Goal: Task Accomplishment & Management: Manage account settings

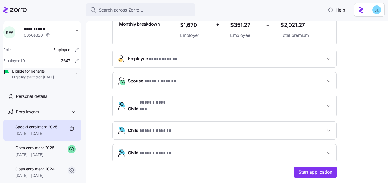
scroll to position [177, 0]
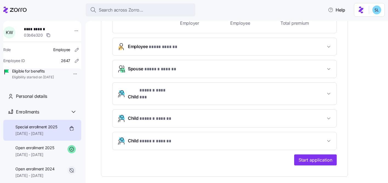
click at [180, 137] on span "Child * ****** ****** *" at bounding box center [227, 140] width 198 height 7
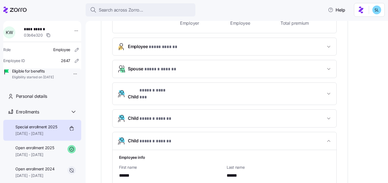
scroll to position [223, 0]
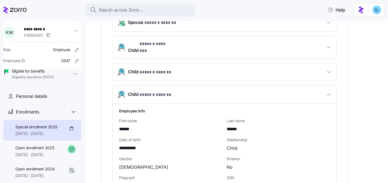
click at [170, 69] on span "* ****** ****** *" at bounding box center [156, 72] width 32 height 7
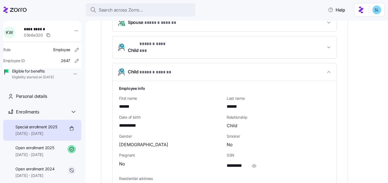
click at [170, 69] on span "* ****** ****** *" at bounding box center [156, 72] width 32 height 7
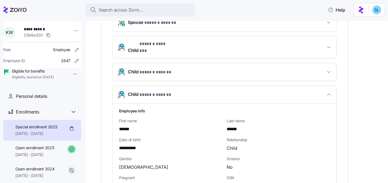
click at [172, 49] on button "Child * ****** ******* *" at bounding box center [225, 47] width 224 height 22
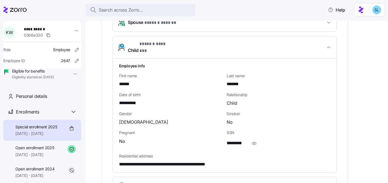
click at [179, 46] on span "Child * ****** ******* *" at bounding box center [227, 47] width 198 height 13
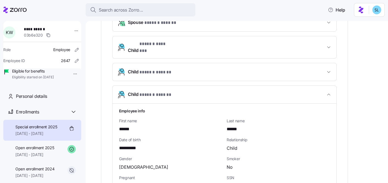
click at [186, 92] on span "Child * ****** ****** *" at bounding box center [227, 94] width 198 height 7
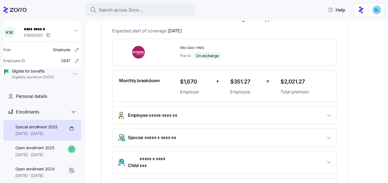
scroll to position [0, 0]
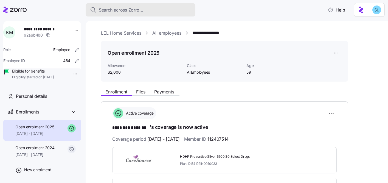
click at [178, 12] on div "Search across Zorro..." at bounding box center [140, 10] width 101 height 7
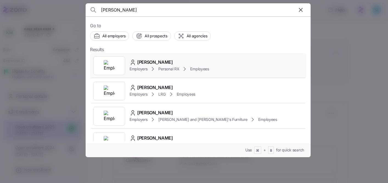
type input "Fernando Vargas"
click at [168, 59] on span "Fernando Vargas" at bounding box center [155, 62] width 36 height 7
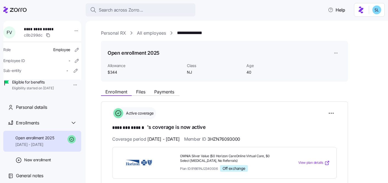
scroll to position [110, 0]
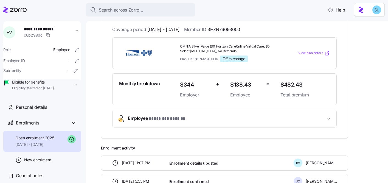
click at [223, 127] on div "**********" at bounding box center [224, 119] width 225 height 18
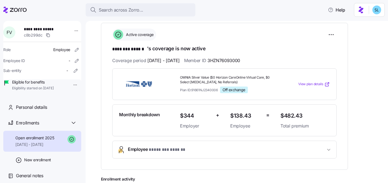
scroll to position [76, 0]
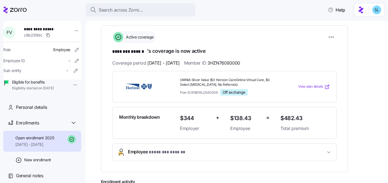
click at [236, 62] on span "3HZN76093000" at bounding box center [224, 63] width 33 height 7
copy span "3HZN76093000"
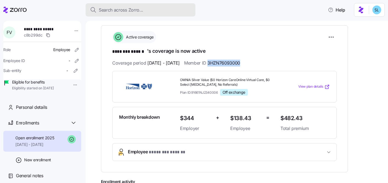
click at [120, 10] on span "Search across Zorro..." at bounding box center [121, 10] width 44 height 7
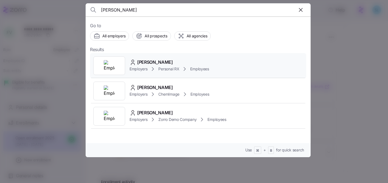
type input "Jujjhar Singh"
click at [150, 61] on span "Jujjhar Singh" at bounding box center [155, 62] width 36 height 7
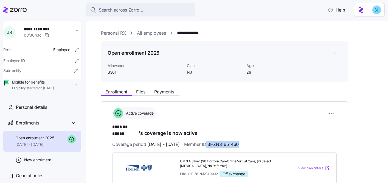
drag, startPoint x: 268, startPoint y: 140, endPoint x: 223, endPoint y: 139, distance: 44.8
click at [223, 141] on div "Coverage period 08/01/2025 - 12/31/2025 Member ID 3HZN31651460" at bounding box center [224, 144] width 225 height 7
copy span "3HZN31651460"
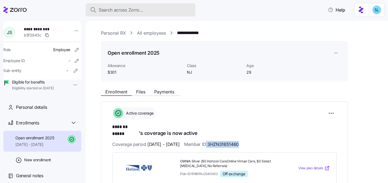
click at [130, 7] on span "Search across Zorro..." at bounding box center [121, 10] width 44 height 7
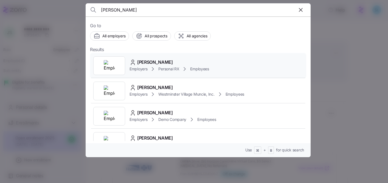
type input "Margaret Lawless"
click at [156, 56] on div "Margaret Lawless Employers Personal RX Employees" at bounding box center [198, 65] width 216 height 25
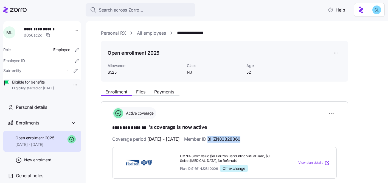
drag, startPoint x: 259, startPoint y: 136, endPoint x: 224, endPoint y: 140, distance: 34.8
click at [224, 140] on div "Coverage period 08/01/2025 - 12/31/2025 Member ID 3HZN83828860" at bounding box center [224, 139] width 225 height 7
copy span "3HZN83828860"
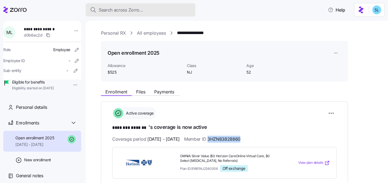
click at [116, 10] on span "Search across Zorro..." at bounding box center [121, 10] width 44 height 7
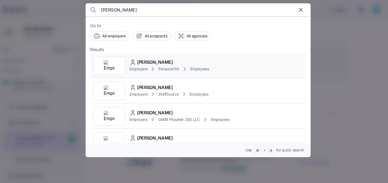
type input "Dhavalkumar Patel"
click at [146, 57] on div "Dhavalkumar Patel Employers Personal RX Employees" at bounding box center [198, 65] width 216 height 25
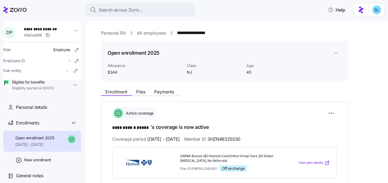
click at [238, 137] on span "3HZN49325030" at bounding box center [224, 139] width 33 height 7
copy span "3HZN49325030"
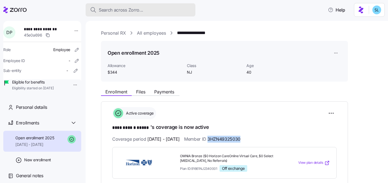
click at [133, 8] on span "Search across Zorro..." at bounding box center [121, 10] width 44 height 7
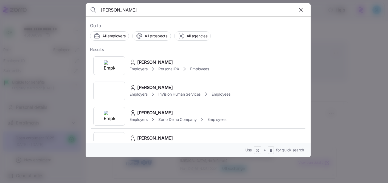
type input "Jason De Ruggiero"
click at [155, 62] on span "Jason De Ruggiero" at bounding box center [155, 62] width 36 height 7
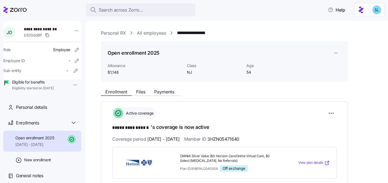
click at [238, 139] on span "3HZN05471640" at bounding box center [224, 139] width 32 height 7
copy span "3HZN05471640"
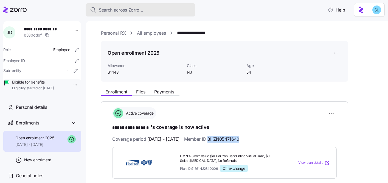
click at [169, 11] on div "Search across Zorro..." at bounding box center [140, 10] width 101 height 7
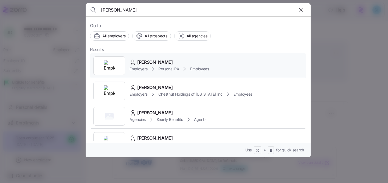
type input "Tabitha Castagna"
click at [166, 60] on span "Tabitha Castagna" at bounding box center [155, 62] width 36 height 7
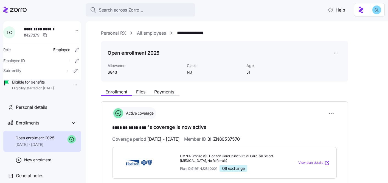
click at [240, 139] on span "3HZN80537570" at bounding box center [224, 139] width 32 height 7
copy span "3HZN80537570"
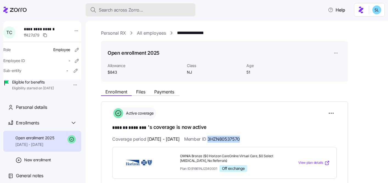
click at [179, 9] on div "Search across Zorro..." at bounding box center [140, 10] width 101 height 7
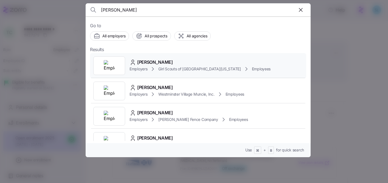
type input "Catherine Gillespie"
click at [160, 61] on span "Catherine Gillespie" at bounding box center [155, 62] width 36 height 7
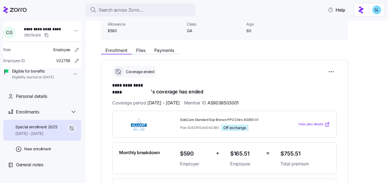
scroll to position [107, 0]
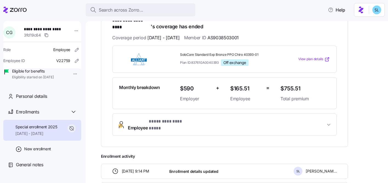
click at [186, 121] on button "Employee * ********* ********* *" at bounding box center [225, 125] width 224 height 22
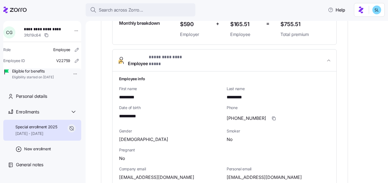
scroll to position [204, 0]
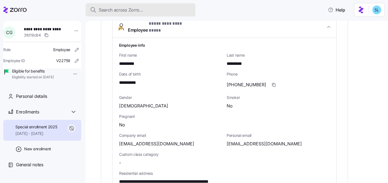
click at [117, 11] on span "Search across Zorro..." at bounding box center [121, 10] width 44 height 7
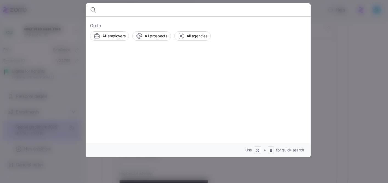
type input "v"
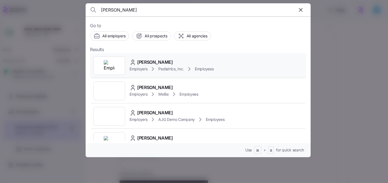
type input "Brianna Queen"
click at [154, 59] on span "Brianna Queen" at bounding box center [155, 62] width 36 height 7
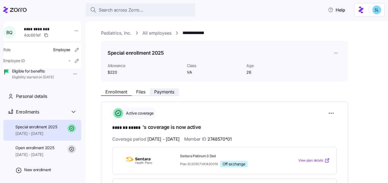
click at [168, 91] on span "Payments" at bounding box center [164, 92] width 20 height 4
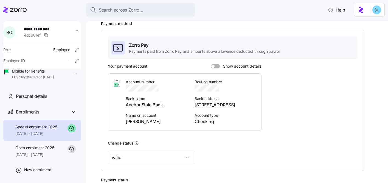
scroll to position [37, 0]
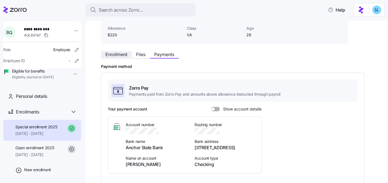
click at [113, 56] on span "Enrollment" at bounding box center [116, 54] width 22 height 4
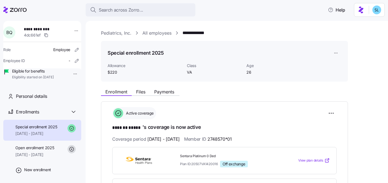
click at [31, 29] on span "**********" at bounding box center [42, 28] width 36 height 5
copy span "**********"
click at [232, 140] on span "2748570*01" at bounding box center [220, 139] width 24 height 7
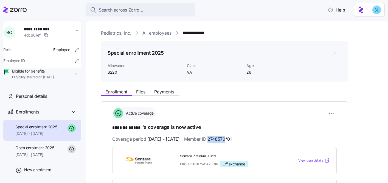
click at [232, 140] on span "2748570*01" at bounding box center [220, 139] width 24 height 7
click at [232, 141] on span "2748570*01" at bounding box center [220, 139] width 24 height 7
drag, startPoint x: 256, startPoint y: 138, endPoint x: 225, endPoint y: 137, distance: 30.8
click at [225, 137] on div "Coverage period 08/01/2025 - 12/31/2025 Member ID 2748570*01" at bounding box center [224, 139] width 225 height 7
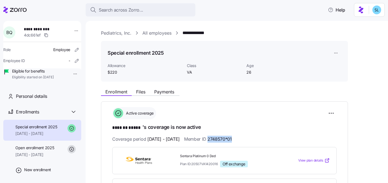
copy span "2748570*01"
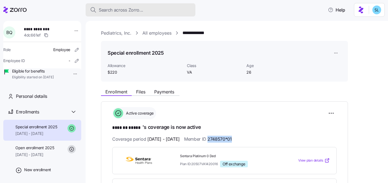
click at [188, 15] on button "Search across Zorro..." at bounding box center [141, 9] width 110 height 13
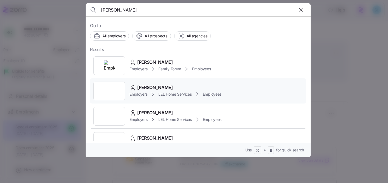
type input "mccrary"
click at [179, 86] on div "Kimberly McCrary" at bounding box center [176, 87] width 92 height 7
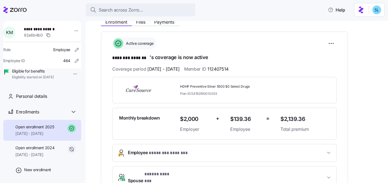
scroll to position [100, 0]
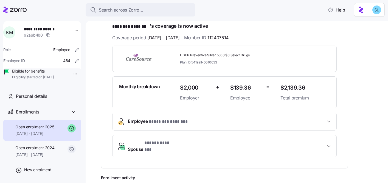
click at [204, 141] on span "Spouse * ***** ******* *" at bounding box center [227, 146] width 198 height 13
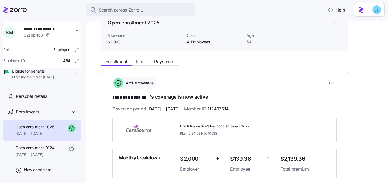
scroll to position [7, 0]
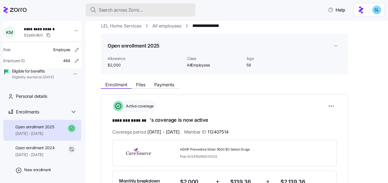
click at [117, 5] on button "Search across Zorro..." at bounding box center [141, 9] width 110 height 13
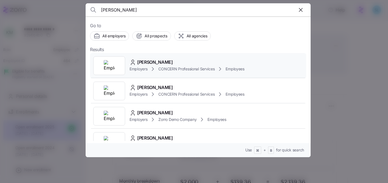
type input "Cassandra Wygle"
click at [154, 63] on span "Cassandra Wygle" at bounding box center [155, 62] width 36 height 7
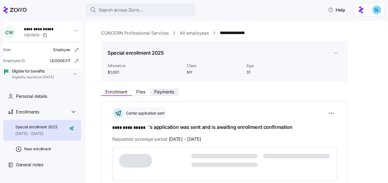
click at [163, 92] on span "Payments" at bounding box center [164, 92] width 20 height 4
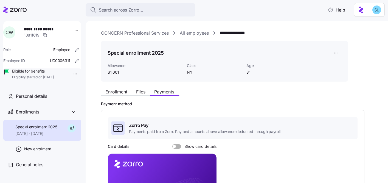
click at [116, 87] on div "Enrollment Files Payments" at bounding box center [224, 91] width 247 height 10
click at [118, 90] on span "Enrollment" at bounding box center [116, 92] width 22 height 4
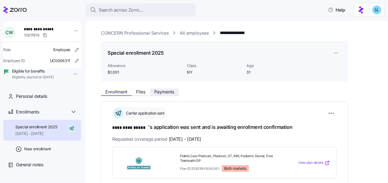
click at [166, 91] on span "Payments" at bounding box center [164, 92] width 20 height 4
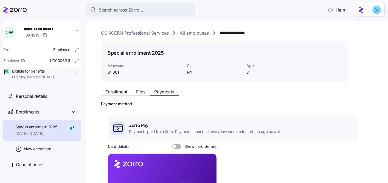
click at [45, 29] on span "**********" at bounding box center [43, 28] width 38 height 5
copy span "**********"
click at [118, 90] on span "Enrollment" at bounding box center [116, 92] width 22 height 4
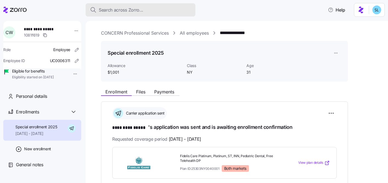
click at [134, 9] on span "Search across Zorro..." at bounding box center [121, 10] width 44 height 7
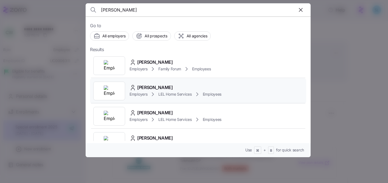
type input "mccrary"
click at [165, 90] on span "Kimberly McCrary" at bounding box center [155, 87] width 36 height 7
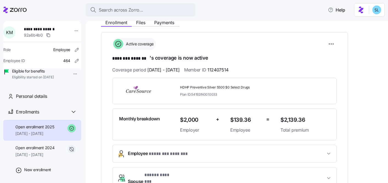
scroll to position [176, 0]
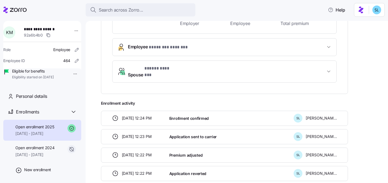
click at [145, 72] on span "* ***** ******* *" at bounding box center [160, 68] width 33 height 7
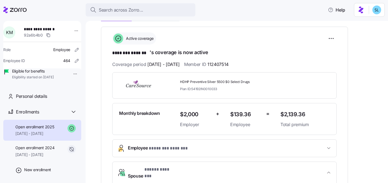
scroll to position [108, 0]
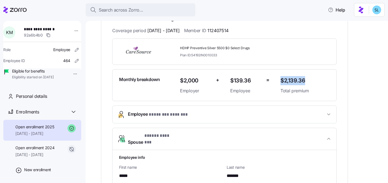
drag, startPoint x: 308, startPoint y: 81, endPoint x: 281, endPoint y: 82, distance: 26.7
click at [281, 82] on span "$2,139.36" at bounding box center [305, 80] width 49 height 9
copy span "$2,139.36"
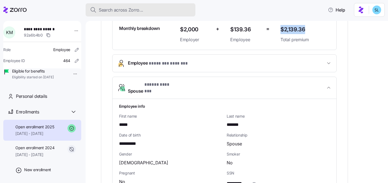
click at [152, 11] on div "Search across Zorro..." at bounding box center [140, 10] width 101 height 7
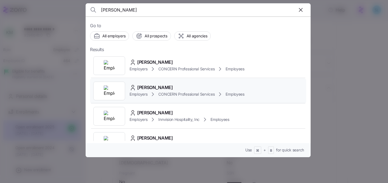
type input "kulp"
click at [158, 83] on div "Paulena Kulp Employers CONCERN Professional Services Employees" at bounding box center [198, 90] width 216 height 25
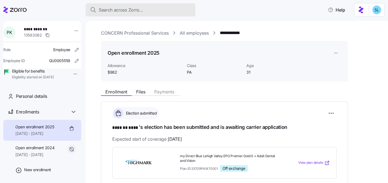
click at [148, 12] on div "Search across Zorro..." at bounding box center [140, 10] width 101 height 7
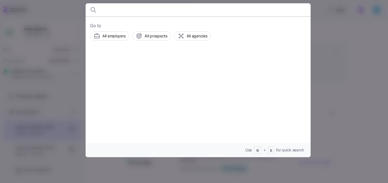
click at [335, 56] on div at bounding box center [194, 91] width 388 height 183
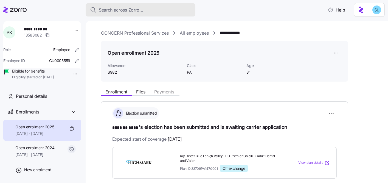
click at [130, 9] on span "Search across Zorro..." at bounding box center [121, 10] width 44 height 7
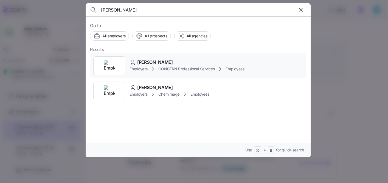
type input "wygle"
click at [166, 61] on span "Cassandra Wygle" at bounding box center [155, 62] width 36 height 7
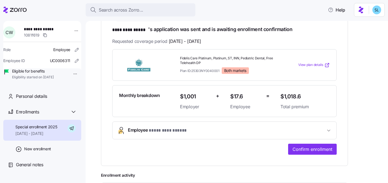
scroll to position [100, 0]
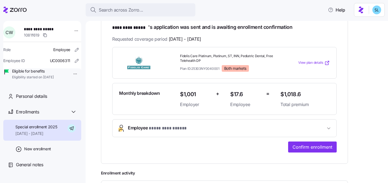
click at [174, 134] on button "Employee * ********* ***** *" at bounding box center [225, 127] width 224 height 17
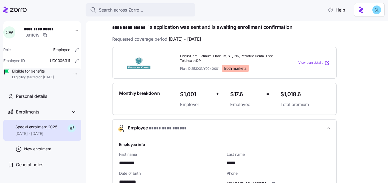
scroll to position [100, 0]
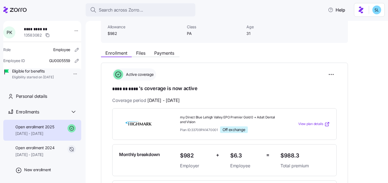
scroll to position [40, 0]
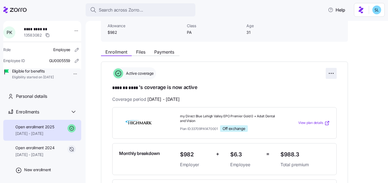
click at [329, 71] on html "**********" at bounding box center [194, 90] width 388 height 180
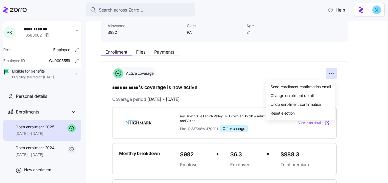
click at [256, 82] on html "**********" at bounding box center [194, 90] width 388 height 180
click at [328, 76] on html "**********" at bounding box center [194, 90] width 388 height 180
click at [29, 179] on html "**********" at bounding box center [194, 90] width 388 height 180
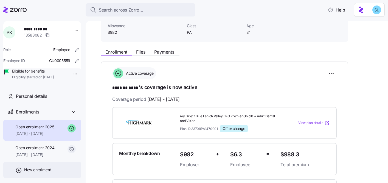
click at [27, 172] on span "New enrollment" at bounding box center [37, 169] width 27 height 5
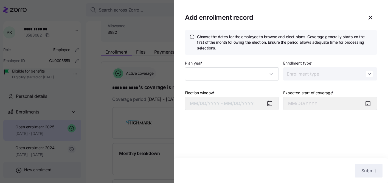
type input "2025"
type input "Special"
type input "[DATE]"
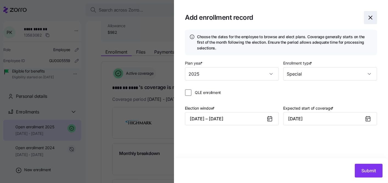
click at [370, 16] on icon "button" at bounding box center [370, 17] width 7 height 7
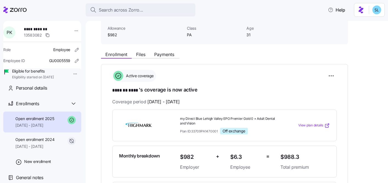
scroll to position [0, 0]
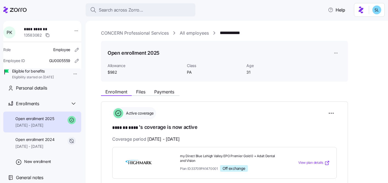
click at [331, 113] on html "**********" at bounding box center [194, 90] width 388 height 180
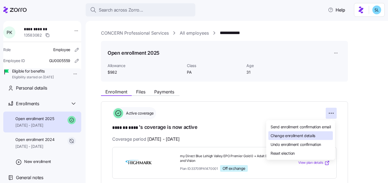
click at [320, 139] on div "Change enrollment details" at bounding box center [301, 135] width 65 height 9
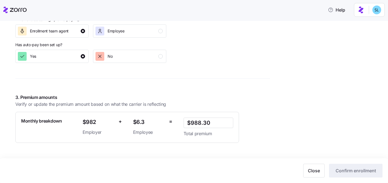
scroll to position [400, 0]
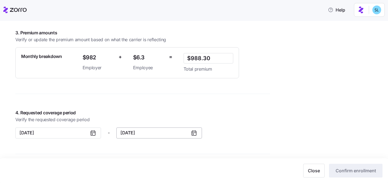
click at [152, 136] on button "12/31/2025" at bounding box center [159, 132] width 86 height 11
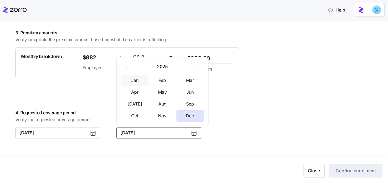
click at [138, 83] on button "Jan" at bounding box center [134, 81] width 27 height 12
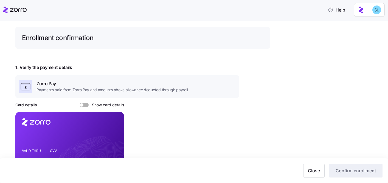
scroll to position [0, 0]
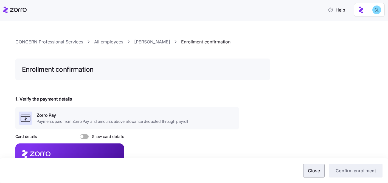
click at [317, 172] on span "Close" at bounding box center [314, 170] width 12 height 7
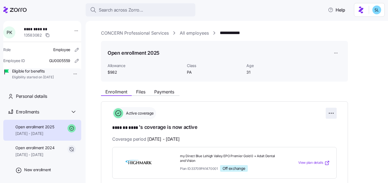
click at [335, 113] on html "**********" at bounding box center [194, 90] width 388 height 180
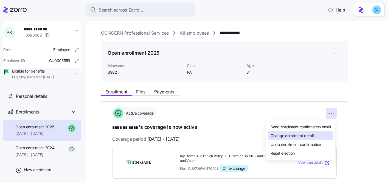
click at [324, 132] on div "Change enrollment details" at bounding box center [301, 135] width 65 height 9
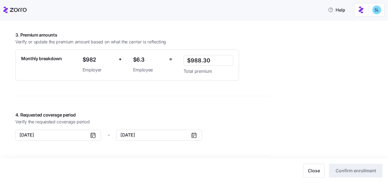
scroll to position [430, 0]
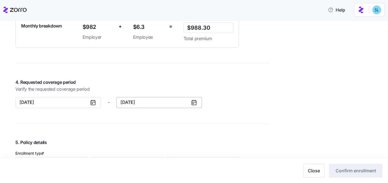
click at [172, 105] on button "12/31/2025" at bounding box center [159, 102] width 86 height 11
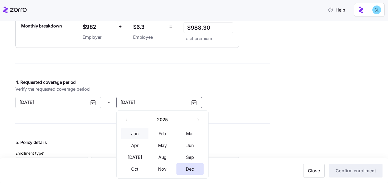
click at [142, 131] on button "Jan" at bounding box center [134, 134] width 27 height 12
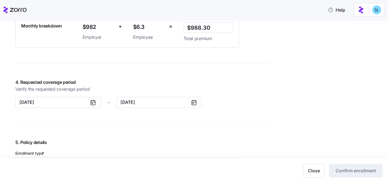
click at [142, 131] on div "CONCERN Professional Services All employees Paulena Kulp Enrollment confirmatio…" at bounding box center [142, 8] width 255 height 819
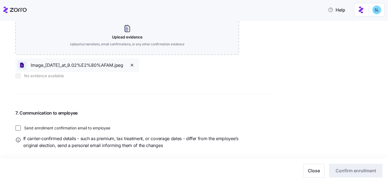
scroll to position [673, 0]
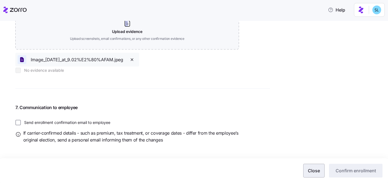
click at [312, 170] on span "Close" at bounding box center [314, 170] width 12 height 7
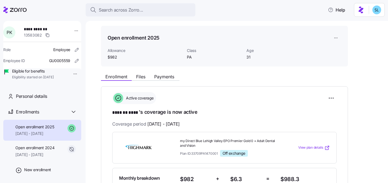
scroll to position [43, 0]
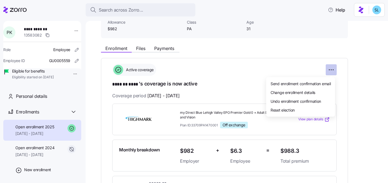
click at [328, 68] on html "**********" at bounding box center [194, 90] width 388 height 180
click at [324, 97] on div "Undo enrollment confirmation" at bounding box center [301, 101] width 65 height 9
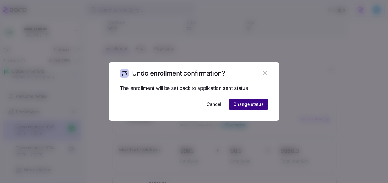
click at [263, 109] on button "Change status" at bounding box center [248, 104] width 39 height 11
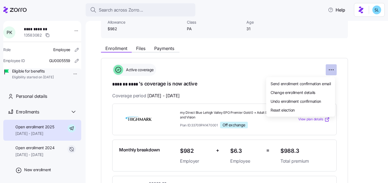
click at [333, 69] on html "**********" at bounding box center [194, 90] width 388 height 180
click at [367, 89] on html "**********" at bounding box center [194, 90] width 388 height 180
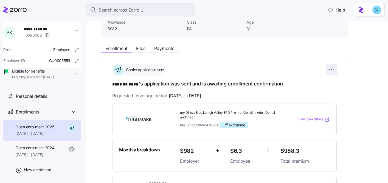
click at [330, 71] on html "**********" at bounding box center [194, 90] width 388 height 180
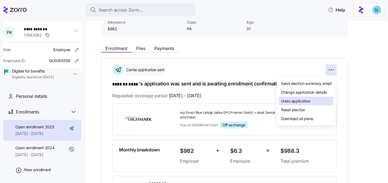
click at [322, 97] on div "Undo application" at bounding box center [306, 101] width 55 height 9
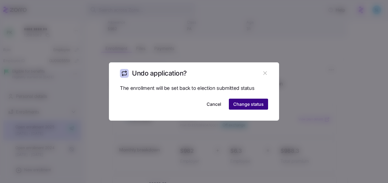
click at [256, 102] on span "Change status" at bounding box center [248, 104] width 30 height 7
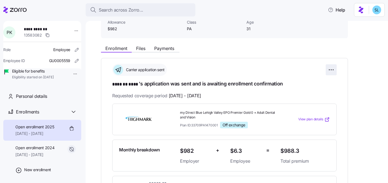
click at [329, 69] on html "**********" at bounding box center [194, 90] width 388 height 180
click at [360, 76] on html "**********" at bounding box center [194, 90] width 388 height 180
click at [334, 72] on html "**********" at bounding box center [194, 90] width 388 height 180
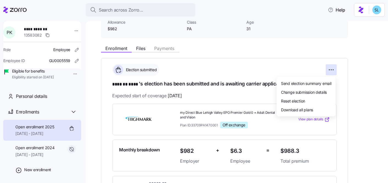
click at [361, 74] on html "**********" at bounding box center [194, 90] width 388 height 180
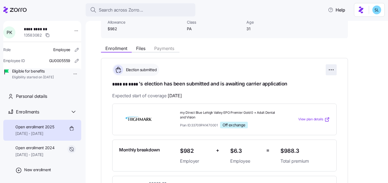
click at [332, 71] on html "**********" at bounding box center [194, 90] width 388 height 180
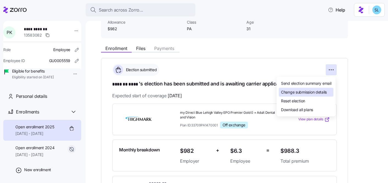
click at [326, 91] on span "Change submission details" at bounding box center [304, 91] width 46 height 5
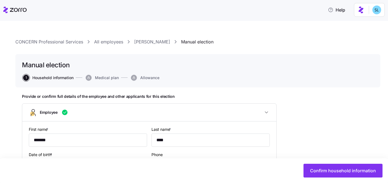
type input "PA"
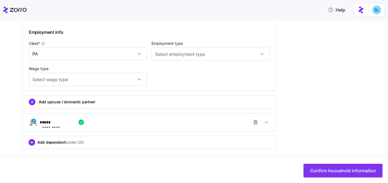
scroll to position [318, 0]
click at [194, 123] on div "**********" at bounding box center [152, 122] width 224 height 11
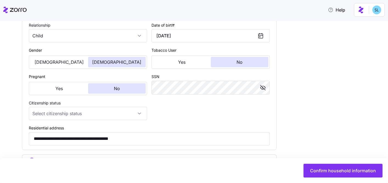
scroll to position [344, 0]
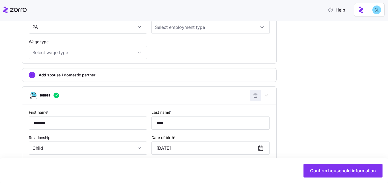
click at [258, 97] on icon "button" at bounding box center [255, 95] width 5 height 5
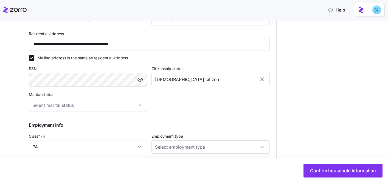
scroll to position [296, 0]
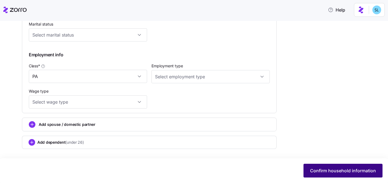
click at [348, 175] on button "Confirm household information" at bounding box center [343, 171] width 79 height 14
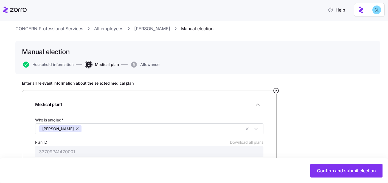
scroll to position [86, 0]
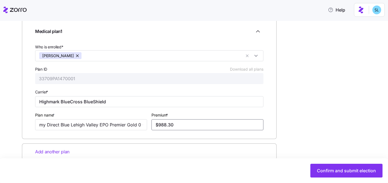
click at [220, 124] on input "$988.30" at bounding box center [208, 124] width 112 height 11
paste input "text"
type input "$595.34"
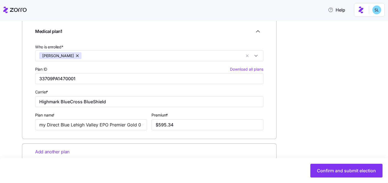
click at [302, 129] on div "Enter all relevant information about the selected medical plan Medical plan 1 W…" at bounding box center [198, 98] width 352 height 180
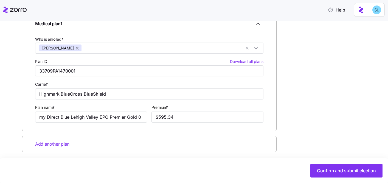
scroll to position [98, 0]
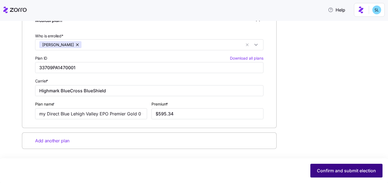
click at [338, 169] on span "Confirm and submit election" at bounding box center [346, 170] width 59 height 7
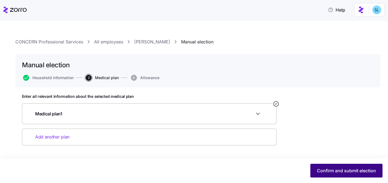
scroll to position [0, 0]
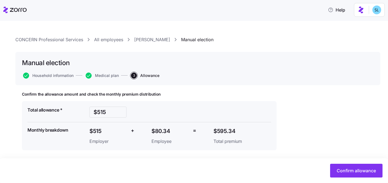
scroll to position [4, 0]
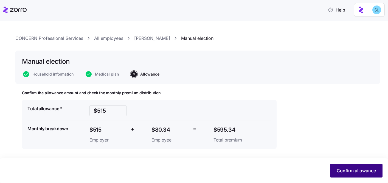
click at [358, 169] on span "Confirm allowance" at bounding box center [356, 170] width 39 height 7
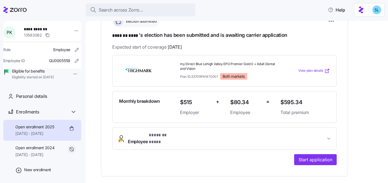
scroll to position [93, 0]
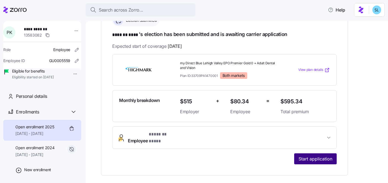
click at [318, 155] on span "Start application" at bounding box center [316, 158] width 34 height 7
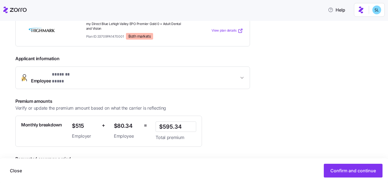
scroll to position [130, 0]
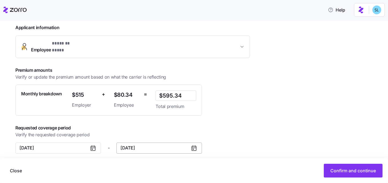
click at [162, 143] on button "12/31/2025" at bounding box center [159, 148] width 86 height 11
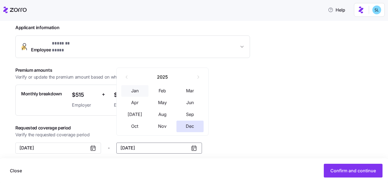
click at [138, 93] on button "Jan" at bounding box center [134, 91] width 27 height 12
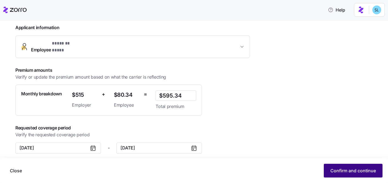
click at [339, 171] on span "Confirm and continue" at bounding box center [354, 170] width 46 height 7
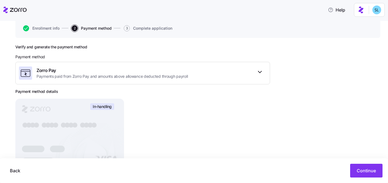
scroll to position [90, 0]
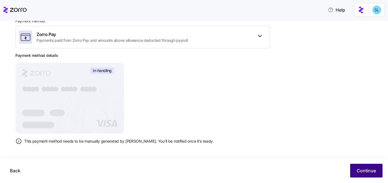
click at [374, 172] on span "Continue" at bounding box center [366, 170] width 19 height 7
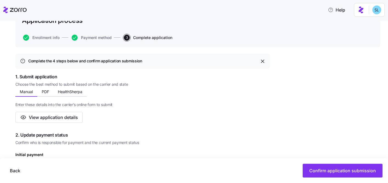
scroll to position [116, 0]
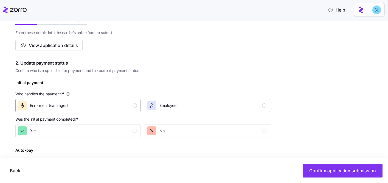
click at [117, 104] on div "Enrollment team agent" at bounding box center [77, 105] width 119 height 9
click at [126, 135] on div "Yes" at bounding box center [77, 130] width 119 height 9
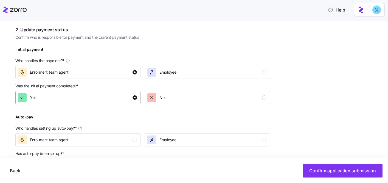
scroll to position [219, 0]
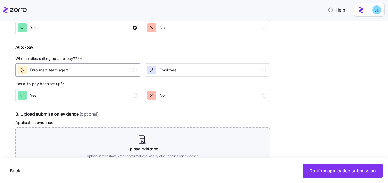
click at [114, 69] on div "Enrollment team agent" at bounding box center [77, 70] width 119 height 9
click at [116, 96] on div "Yes" at bounding box center [77, 95] width 119 height 9
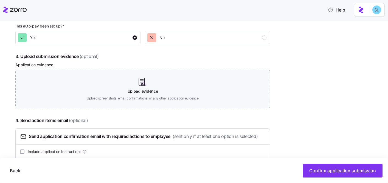
scroll to position [299, 0]
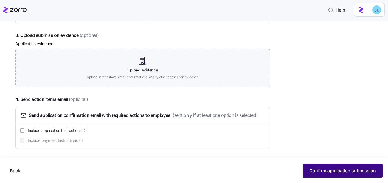
click at [335, 173] on span "Confirm application submission" at bounding box center [343, 170] width 67 height 7
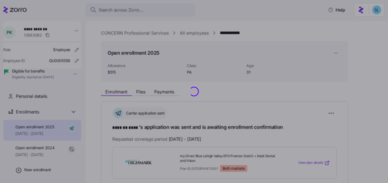
click at [261, 112] on div at bounding box center [194, 91] width 388 height 183
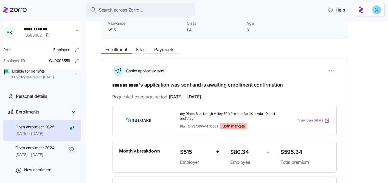
scroll to position [110, 0]
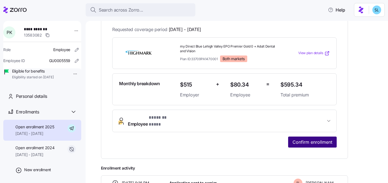
click at [303, 139] on span "Confirm enrollment" at bounding box center [313, 142] width 40 height 7
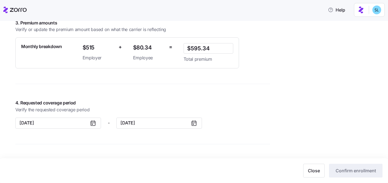
scroll to position [408, 0]
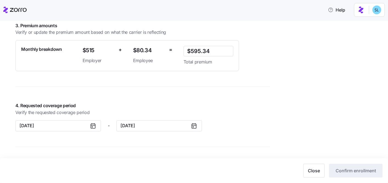
click at [186, 119] on div "4. Requested coverage period Verify the requested coverage period [DATE] - [DAT…" at bounding box center [142, 116] width 255 height 29
click at [194, 126] on icon at bounding box center [194, 125] width 7 height 7
click at [196, 124] on icon at bounding box center [194, 125] width 7 height 7
click at [174, 125] on button "[DATE]" at bounding box center [159, 125] width 86 height 11
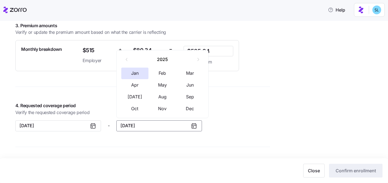
click at [157, 125] on button "[DATE]" at bounding box center [159, 125] width 86 height 11
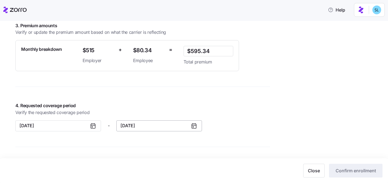
click at [157, 125] on button "[DATE]" at bounding box center [159, 125] width 86 height 11
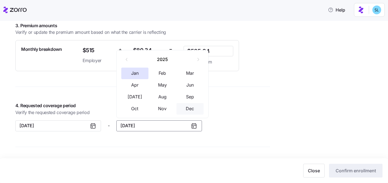
click at [193, 110] on button "Dec" at bounding box center [190, 109] width 27 height 12
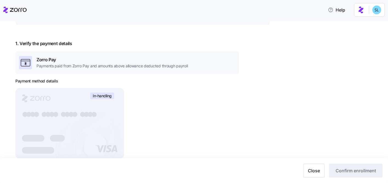
scroll to position [0, 0]
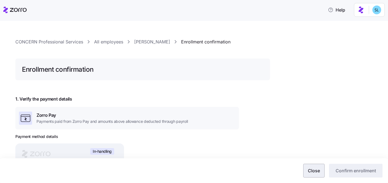
click at [314, 171] on span "Close" at bounding box center [314, 170] width 12 height 7
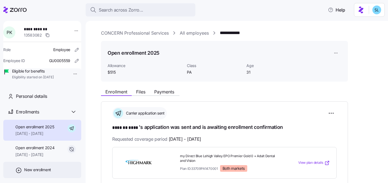
click at [47, 172] on span "New enrollment" at bounding box center [37, 169] width 27 height 5
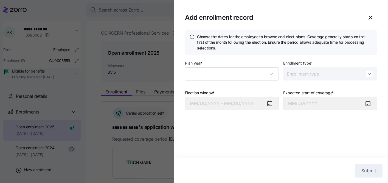
type input "2025"
type input "Special"
type input "[DATE]"
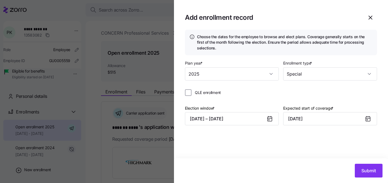
click at [212, 94] on span "QLE enrollment" at bounding box center [208, 92] width 26 height 5
click at [192, 94] on input "QLE enrollment" at bounding box center [188, 92] width 7 height 7
checkbox input "true"
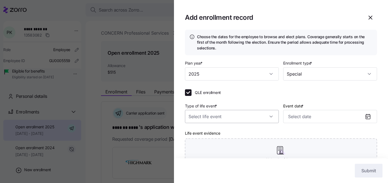
click at [219, 113] on input "Type of life event *" at bounding box center [232, 116] width 94 height 13
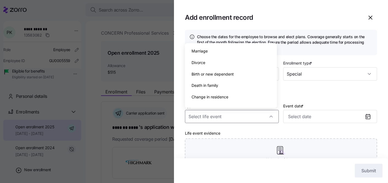
click at [223, 74] on span "Birth or new dependent" at bounding box center [213, 74] width 42 height 6
type input "Birth or new dependent"
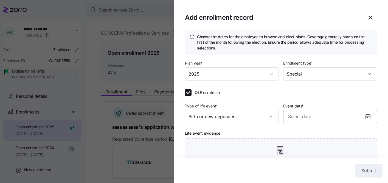
click at [302, 115] on input "Event date *" at bounding box center [330, 116] width 94 height 13
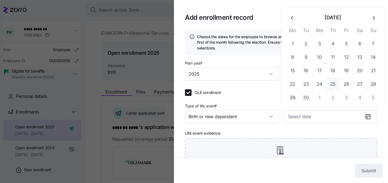
click at [333, 81] on button "25" at bounding box center [333, 84] width 13 height 13
type input "September 25, 2025"
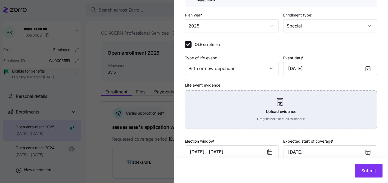
scroll to position [57, 0]
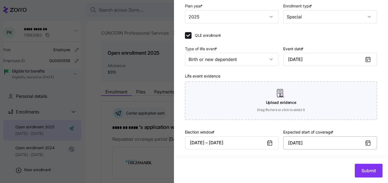
click at [300, 143] on input "September 25, 2025" at bounding box center [330, 142] width 94 height 13
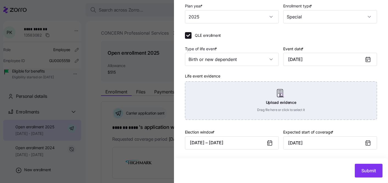
click at [255, 88] on div "Upload evidence Drag file here or click to select it" at bounding box center [281, 100] width 192 height 38
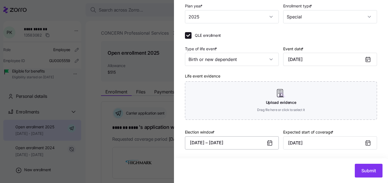
click at [246, 143] on button "09/08/2025 – 11/19/2025" at bounding box center [232, 142] width 94 height 13
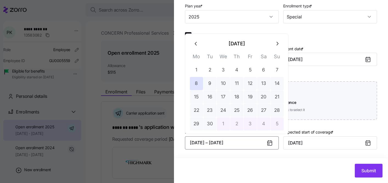
click at [199, 46] on icon "button" at bounding box center [196, 44] width 6 height 6
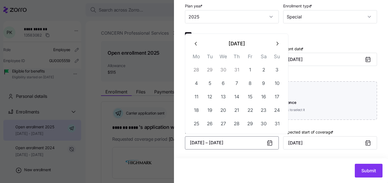
click at [199, 46] on icon "button" at bounding box center [196, 44] width 6 height 6
click at [197, 28] on icon "button" at bounding box center [196, 30] width 6 height 6
click at [197, 42] on icon "button" at bounding box center [196, 44] width 6 height 6
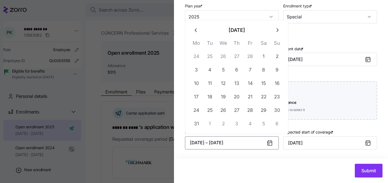
click at [197, 32] on icon "button" at bounding box center [196, 30] width 6 height 6
click at [197, 42] on icon "button" at bounding box center [196, 44] width 6 height 6
click at [224, 74] on button "1" at bounding box center [223, 69] width 13 height 13
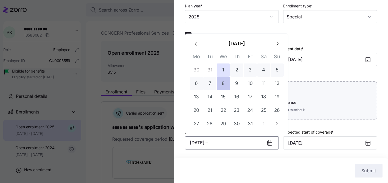
click at [224, 82] on button "8" at bounding box center [223, 83] width 13 height 13
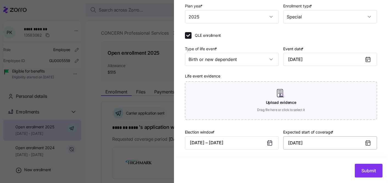
click at [308, 145] on input "September 25, 2025" at bounding box center [330, 142] width 94 height 13
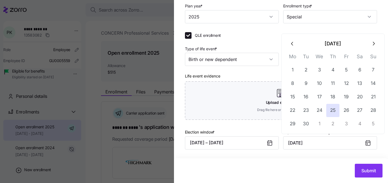
click at [295, 43] on icon "button" at bounding box center [293, 44] width 6 height 6
click at [294, 45] on icon "button" at bounding box center [293, 44] width 6 height 6
click at [294, 45] on th "Mo" at bounding box center [292, 44] width 13 height 11
click at [292, 34] on button "button" at bounding box center [292, 30] width 13 height 13
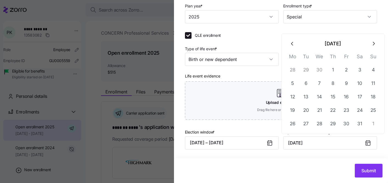
click at [292, 44] on icon "button" at bounding box center [293, 44] width 6 height 6
click at [292, 34] on button "button" at bounding box center [292, 30] width 13 height 13
click at [292, 44] on icon "button" at bounding box center [293, 44] width 6 height 6
click at [244, 43] on div "QLE enrollment Type of life event * Birth or new dependent Event date * Septemb…" at bounding box center [281, 78] width 192 height 92
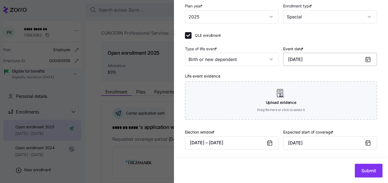
click at [291, 59] on input "September 25, 2025" at bounding box center [330, 59] width 94 height 13
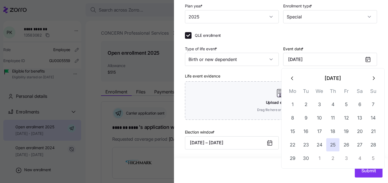
click at [292, 77] on icon "button" at bounding box center [293, 78] width 6 height 6
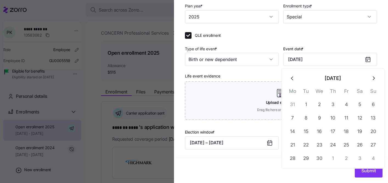
click at [292, 77] on icon "button" at bounding box center [293, 78] width 6 height 6
click at [374, 118] on button "12" at bounding box center [373, 117] width 13 height 13
type input "January 12, 2025"
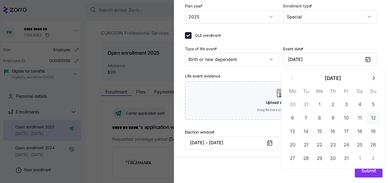
type input "January 12, 2025"
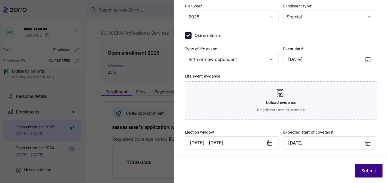
click at [362, 174] on span "Submit" at bounding box center [369, 170] width 15 height 7
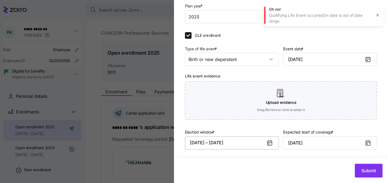
click at [236, 144] on button "01/01/2025 – 01/08/2025" at bounding box center [232, 142] width 94 height 13
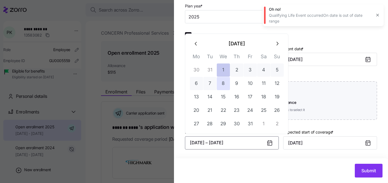
click at [221, 73] on button "1" at bounding box center [223, 69] width 13 height 13
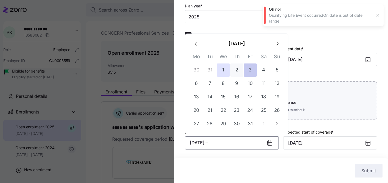
click at [255, 73] on button "3" at bounding box center [250, 69] width 13 height 13
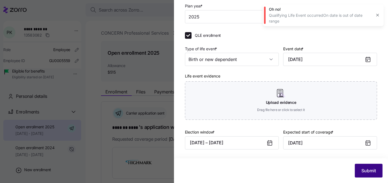
click at [362, 168] on span "Submit" at bounding box center [369, 170] width 15 height 7
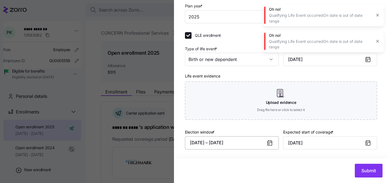
click at [262, 143] on button "01/01/2025 – 01/03/2025" at bounding box center [232, 142] width 94 height 13
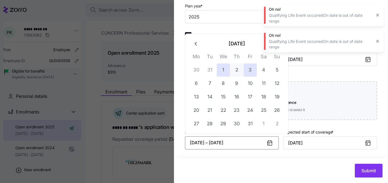
click at [197, 46] on icon "button" at bounding box center [196, 44] width 6 height 6
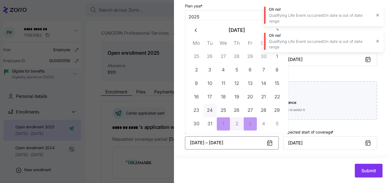
click at [205, 109] on button "24" at bounding box center [210, 110] width 13 height 13
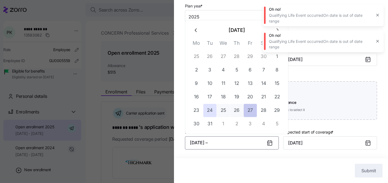
click at [247, 109] on button "27" at bounding box center [250, 110] width 13 height 13
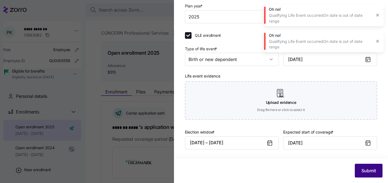
click at [375, 171] on button "Submit" at bounding box center [369, 171] width 28 height 14
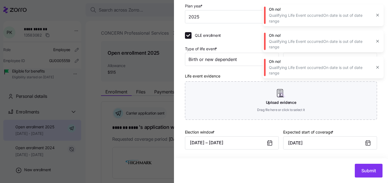
click at [377, 72] on div "Oh no! Qualifying Life Event occurredOn date is out of date range" at bounding box center [323, 68] width 121 height 22
click at [377, 65] on icon "button" at bounding box center [378, 67] width 4 height 4
click at [378, 40] on icon "button" at bounding box center [378, 41] width 4 height 4
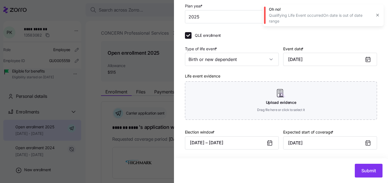
click at [378, 15] on icon "button" at bounding box center [378, 15] width 4 height 4
click at [227, 147] on button "12/24/2024 – 12/27/2024" at bounding box center [232, 142] width 94 height 13
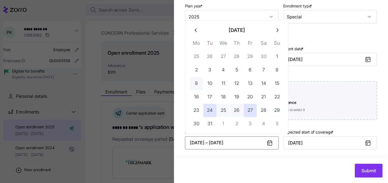
click at [198, 84] on button "9" at bounding box center [196, 83] width 13 height 13
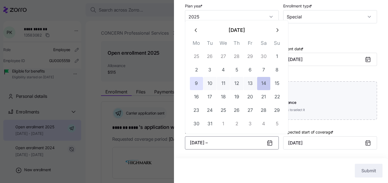
click at [264, 82] on button "14" at bounding box center [263, 83] width 13 height 13
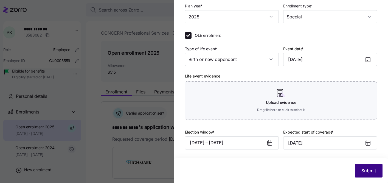
click at [369, 171] on span "Submit" at bounding box center [369, 170] width 15 height 7
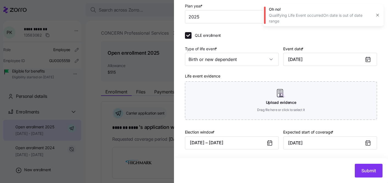
click at [377, 18] on button "button" at bounding box center [378, 15] width 8 height 8
click at [254, 146] on button "12/09/2024 – 12/14/2024" at bounding box center [232, 142] width 94 height 13
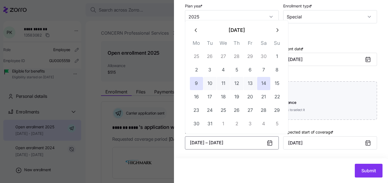
click at [279, 36] on button "button" at bounding box center [277, 30] width 13 height 13
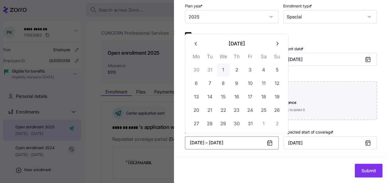
click at [227, 68] on button "1" at bounding box center [223, 69] width 13 height 13
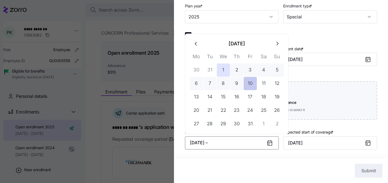
click at [255, 86] on button "10" at bounding box center [250, 83] width 13 height 13
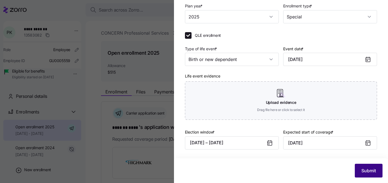
click at [355, 165] on button "Submit" at bounding box center [369, 171] width 28 height 14
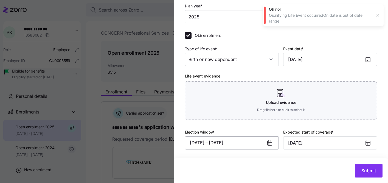
click at [242, 137] on button "01/01/2025 – 01/10/2025" at bounding box center [232, 142] width 94 height 13
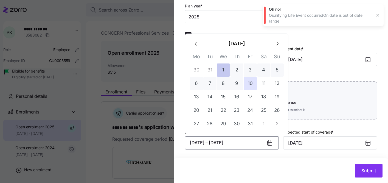
click at [223, 73] on button "1" at bounding box center [223, 69] width 13 height 13
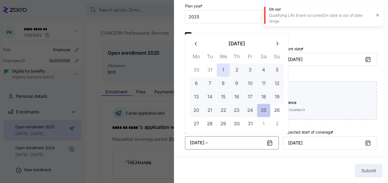
click at [261, 107] on button "25" at bounding box center [263, 110] width 13 height 13
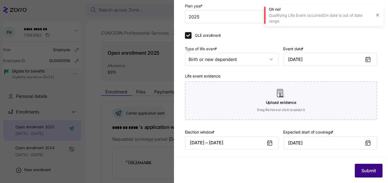
click at [373, 171] on button "Submit" at bounding box center [369, 171] width 28 height 14
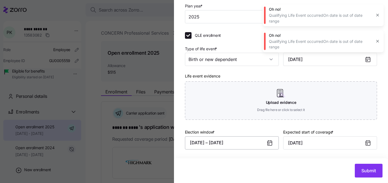
click at [263, 145] on button "01/01/2025 – 01/25/2025" at bounding box center [232, 142] width 94 height 13
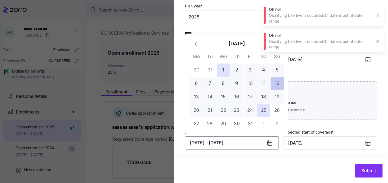
click at [280, 84] on button "12" at bounding box center [277, 83] width 13 height 13
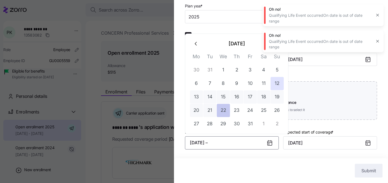
click at [226, 108] on button "22" at bounding box center [223, 110] width 13 height 13
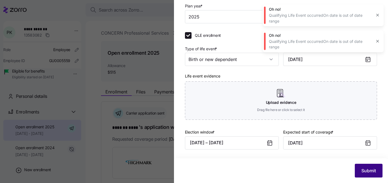
click at [368, 167] on button "Submit" at bounding box center [369, 171] width 28 height 14
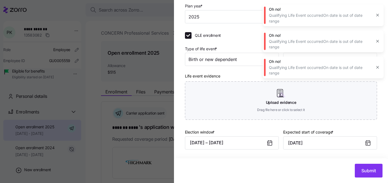
click at [375, 66] on button "button" at bounding box center [378, 67] width 8 height 8
click at [380, 40] on icon "button" at bounding box center [378, 41] width 4 height 4
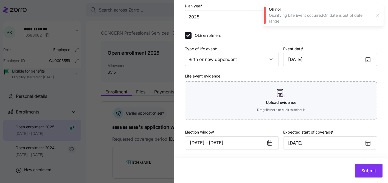
click at [375, 24] on div "Oh no! Qualifying Life Event occurredOn date is out of date range" at bounding box center [323, 15] width 121 height 22
click at [377, 18] on button "button" at bounding box center [378, 15] width 8 height 8
click at [244, 146] on button "01/12/2025 – 01/22/2025" at bounding box center [232, 142] width 94 height 13
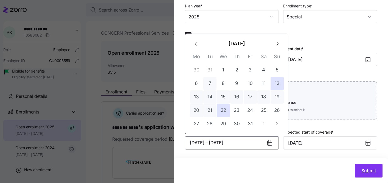
click at [209, 84] on button "7" at bounding box center [210, 83] width 13 height 13
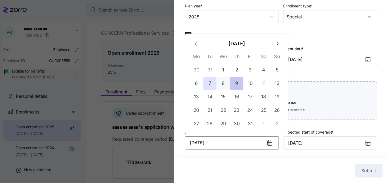
click at [233, 84] on button "9" at bounding box center [236, 83] width 13 height 13
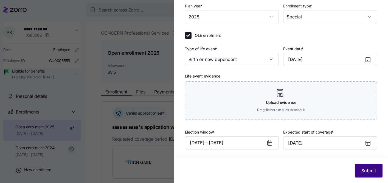
click at [355, 170] on button "Submit" at bounding box center [369, 171] width 28 height 14
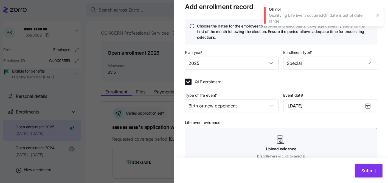
scroll to position [0, 0]
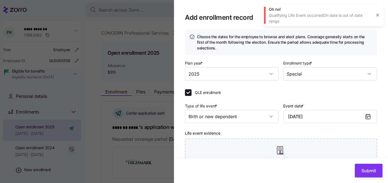
click at [377, 16] on icon "button" at bounding box center [378, 15] width 4 height 4
click at [235, 112] on input "Birth or new dependent" at bounding box center [232, 116] width 94 height 13
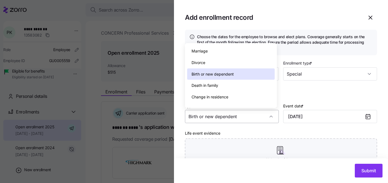
click at [235, 111] on input "Birth or new dependent" at bounding box center [232, 116] width 94 height 13
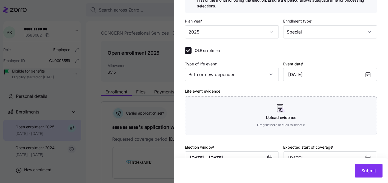
scroll to position [57, 0]
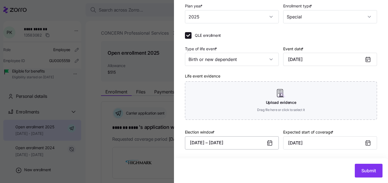
click at [239, 143] on button "01/07/2025 – 01/09/2025" at bounding box center [232, 142] width 94 height 13
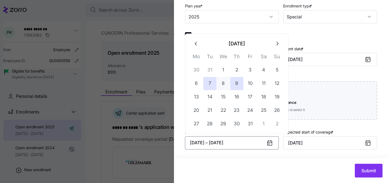
click at [266, 122] on button "1" at bounding box center [263, 123] width 13 height 13
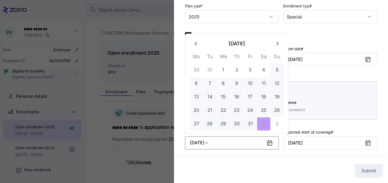
click at [279, 43] on icon "button" at bounding box center [277, 44] width 6 height 6
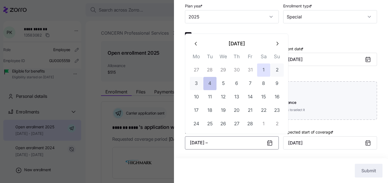
click at [210, 90] on button "4" at bounding box center [210, 83] width 13 height 13
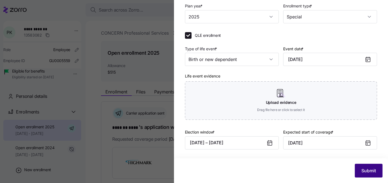
click at [367, 171] on span "Submit" at bounding box center [369, 170] width 15 height 7
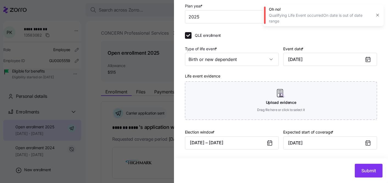
click at [378, 13] on icon "button" at bounding box center [378, 15] width 4 height 4
click at [217, 139] on button "02/01/2025 – 02/04/2025" at bounding box center [232, 142] width 94 height 13
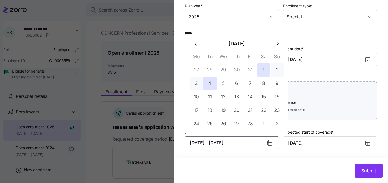
click at [202, 48] on button "button" at bounding box center [196, 43] width 13 height 13
click at [273, 85] on button "12" at bounding box center [277, 83] width 13 height 13
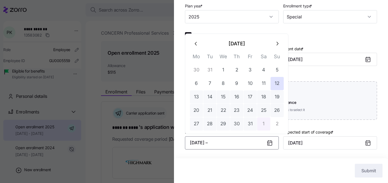
click at [265, 126] on button "1" at bounding box center [263, 123] width 13 height 13
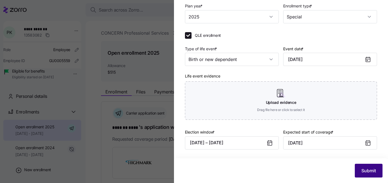
click at [363, 173] on span "Submit" at bounding box center [369, 170] width 15 height 7
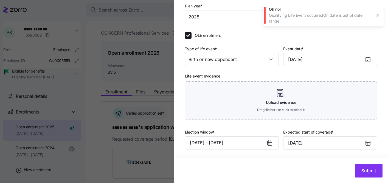
click at [378, 15] on icon "button" at bounding box center [378, 15] width 4 height 4
click at [242, 143] on button "01/12/2025 – 02/01/2025" at bounding box center [232, 142] width 94 height 13
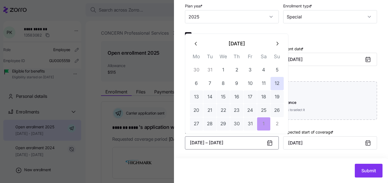
click at [235, 168] on div "Submit" at bounding box center [281, 171] width 203 height 14
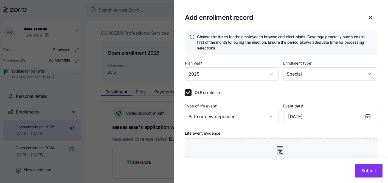
scroll to position [53, 0]
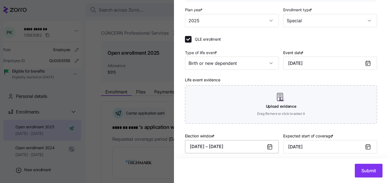
click at [257, 146] on button "01/12/2025 – 02/01/2025" at bounding box center [232, 146] width 94 height 13
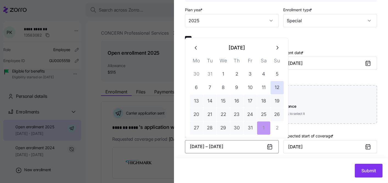
click at [257, 146] on button "01/12/2025 – 02/01/2025" at bounding box center [232, 146] width 94 height 13
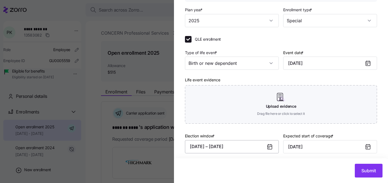
click at [223, 144] on button "01/12/2025 – 02/01/2025" at bounding box center [232, 146] width 94 height 13
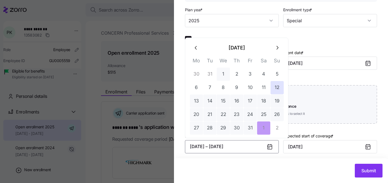
click at [225, 76] on button "1" at bounding box center [223, 74] width 13 height 13
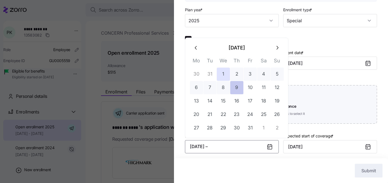
click at [231, 85] on button "9" at bounding box center [236, 87] width 13 height 13
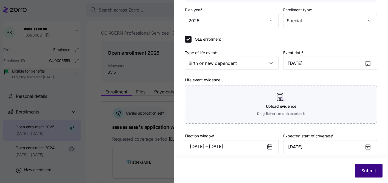
click at [372, 174] on button "Submit" at bounding box center [369, 171] width 28 height 14
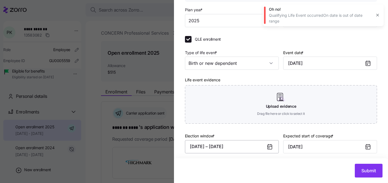
click at [261, 149] on button "01/01/2025 – 01/09/2025" at bounding box center [232, 146] width 94 height 13
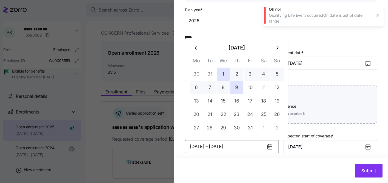
click at [100, 155] on div at bounding box center [194, 91] width 388 height 183
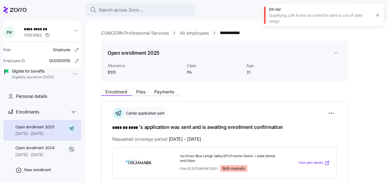
click at [377, 16] on icon "button" at bounding box center [378, 15] width 4 height 4
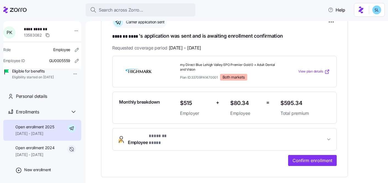
scroll to position [100, 0]
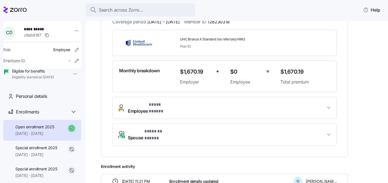
scroll to position [120, 0]
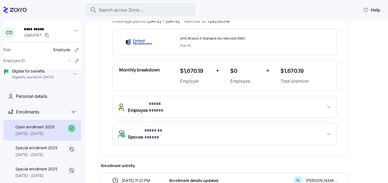
click at [168, 109] on button "Employee * **** ***** *" at bounding box center [225, 107] width 224 height 22
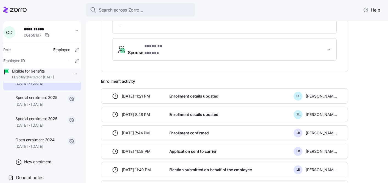
scroll to position [55, 0]
click at [40, 133] on div "Special enrollment 2025 [DATE] - [DATE]" at bounding box center [42, 122] width 78 height 21
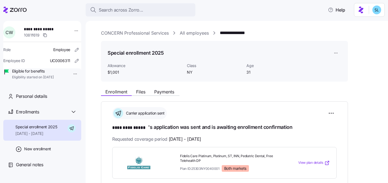
scroll to position [100, 0]
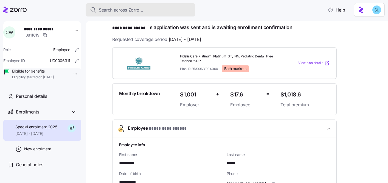
click at [138, 10] on span "Search across Zorro..." at bounding box center [121, 10] width 44 height 7
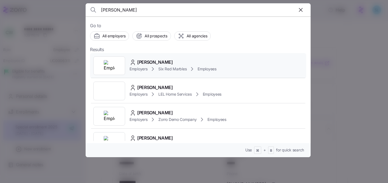
type input "[PERSON_NAME]"
click at [175, 59] on div "[PERSON_NAME]" at bounding box center [173, 62] width 87 height 7
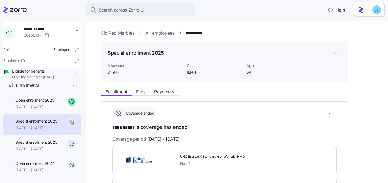
scroll to position [48, 0]
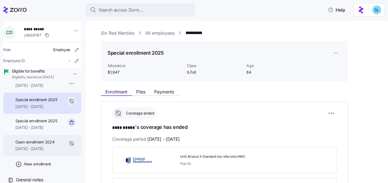
click at [41, 145] on span "Open enrollment 2024" at bounding box center [34, 141] width 39 height 5
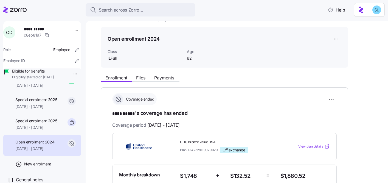
scroll to position [87, 0]
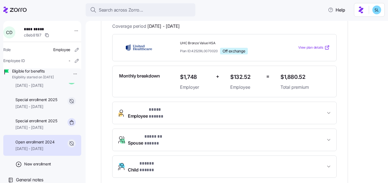
click at [179, 160] on span "Child * ***** ***** *" at bounding box center [227, 166] width 198 height 13
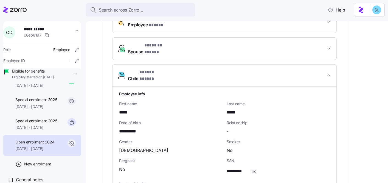
scroll to position [206, 0]
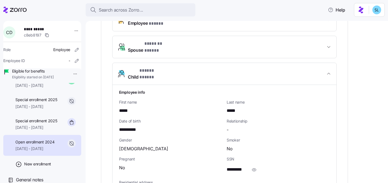
click at [127, 126] on span "**********" at bounding box center [130, 129] width 23 height 7
copy span "**"
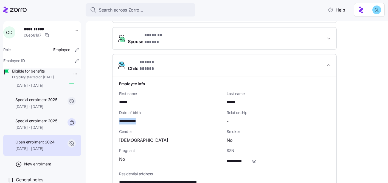
scroll to position [223, 0]
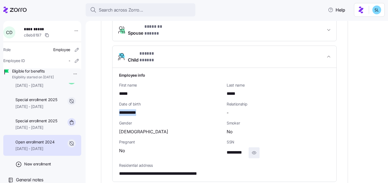
click at [254, 149] on icon "button" at bounding box center [254, 152] width 5 height 7
click at [242, 149] on span "**********" at bounding box center [241, 152] width 28 height 7
copy span "*"
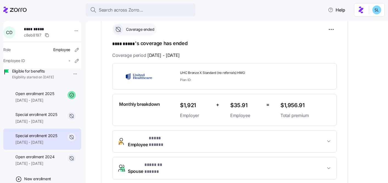
scroll to position [82, 0]
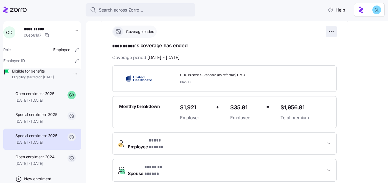
click at [330, 34] on html "**********" at bounding box center [194, 90] width 388 height 180
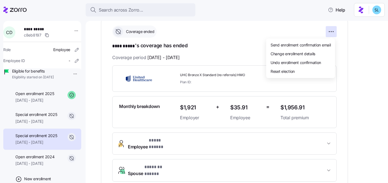
click at [358, 60] on html "**********" at bounding box center [194, 90] width 388 height 180
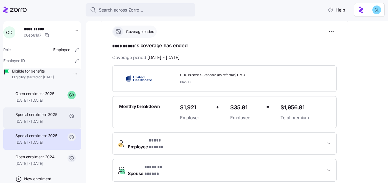
click at [46, 129] on div "Special enrollment 2025 [DATE] - [DATE]" at bounding box center [42, 117] width 78 height 21
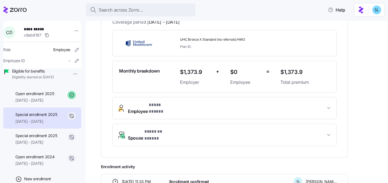
scroll to position [151, 0]
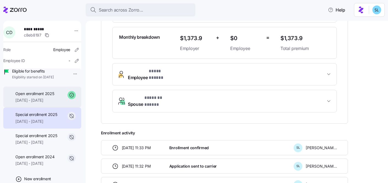
click at [46, 108] on div "Open enrollment 2025 [DATE] - [DATE]" at bounding box center [42, 97] width 78 height 21
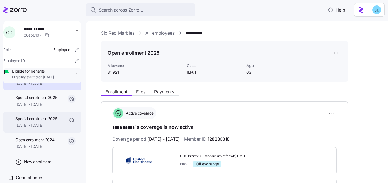
scroll to position [58, 0]
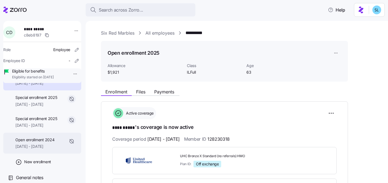
click at [54, 148] on span "[DATE] - [DATE]" at bounding box center [34, 146] width 39 height 5
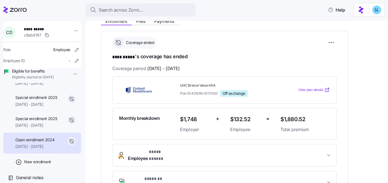
scroll to position [138, 0]
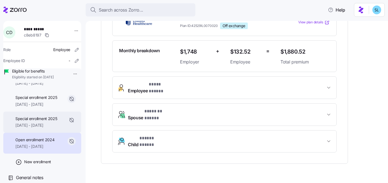
click at [51, 126] on span "[DATE] - [DATE]" at bounding box center [36, 124] width 42 height 5
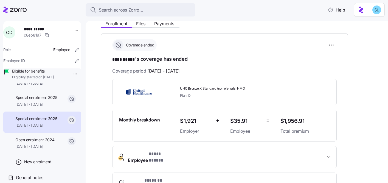
scroll to position [44, 0]
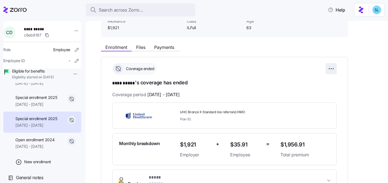
click at [332, 66] on html "**********" at bounding box center [194, 90] width 388 height 180
click at [358, 89] on html "**********" at bounding box center [194, 90] width 388 height 180
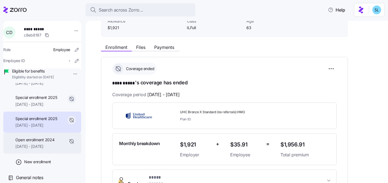
click at [54, 144] on span "[DATE] - [DATE]" at bounding box center [34, 146] width 39 height 5
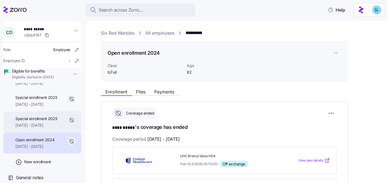
click at [52, 124] on span "01/01/2025 - 05/31/2025" at bounding box center [36, 124] width 42 height 5
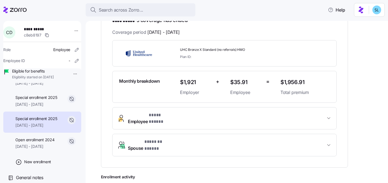
scroll to position [3, 0]
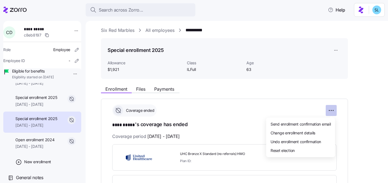
click at [327, 108] on html "**********" at bounding box center [194, 90] width 388 height 180
click at [321, 140] on span "Undo enrollment confirmation" at bounding box center [296, 141] width 51 height 5
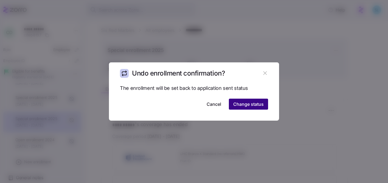
click at [256, 103] on span "Change status" at bounding box center [248, 104] width 30 height 7
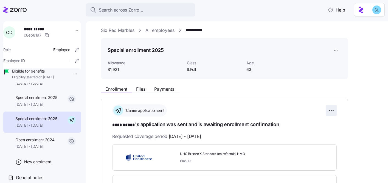
click at [333, 111] on html "**********" at bounding box center [194, 90] width 388 height 180
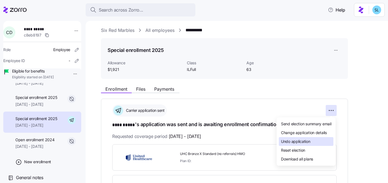
click at [310, 144] on span "Undo application" at bounding box center [295, 141] width 29 height 5
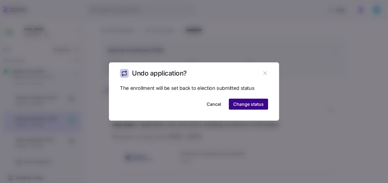
click at [262, 103] on span "Change status" at bounding box center [248, 104] width 30 height 7
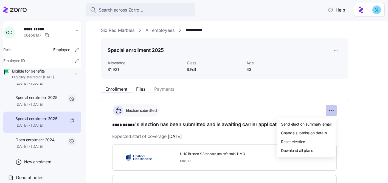
click at [331, 113] on html "**********" at bounding box center [194, 90] width 388 height 180
click at [319, 133] on span "Change submission details" at bounding box center [304, 132] width 46 height 5
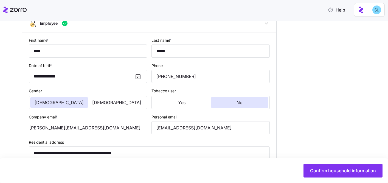
type input "ILFull"
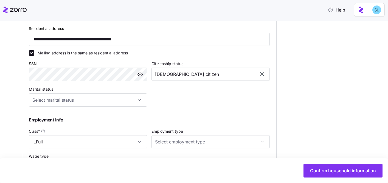
scroll to position [273, 0]
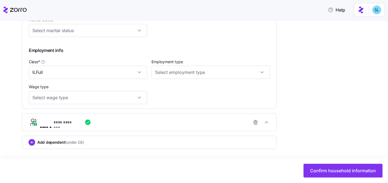
click at [215, 144] on div "Add dependent (under 26)" at bounding box center [150, 142] width 242 height 7
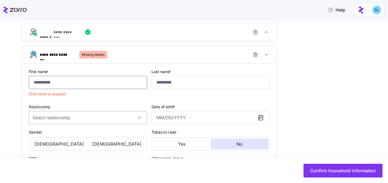
scroll to position [370, 0]
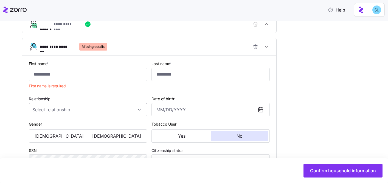
click at [106, 114] on input "Relationship" at bounding box center [88, 109] width 118 height 13
click at [104, 125] on div "Child" at bounding box center [88, 128] width 114 height 12
type input "Child"
click at [177, 110] on input "Date of birth *" at bounding box center [211, 109] width 118 height 13
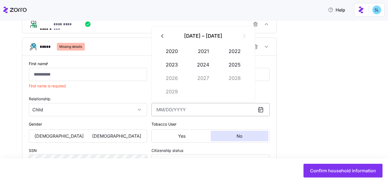
paste input "01/30/2001"
type input "January 30, 2001"
click at [94, 88] on div "First name * First name is required" at bounding box center [88, 75] width 123 height 35
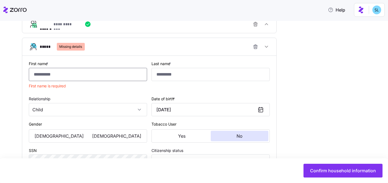
click at [89, 77] on input "First name *" at bounding box center [88, 74] width 118 height 13
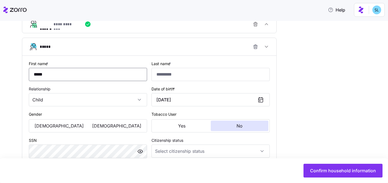
type input "*****"
click at [94, 60] on div "**********" at bounding box center [149, 122] width 241 height 132
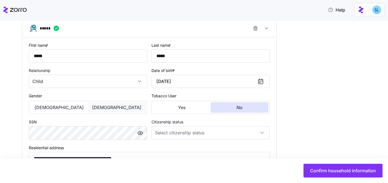
scroll to position [425, 0]
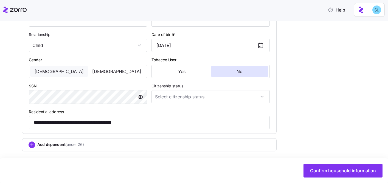
click at [67, 75] on button "[DEMOGRAPHIC_DATA]" at bounding box center [59, 71] width 58 height 10
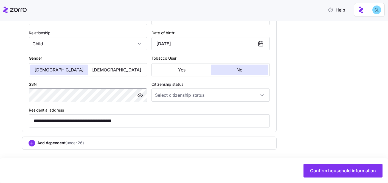
scroll to position [429, 0]
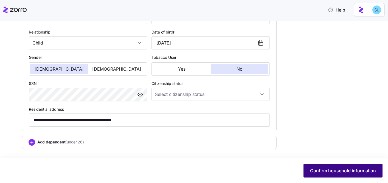
click at [344, 173] on span "Confirm household information" at bounding box center [343, 170] width 66 height 7
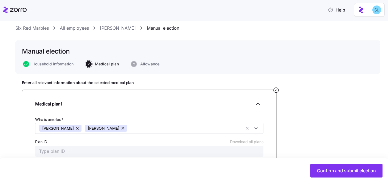
scroll to position [41, 0]
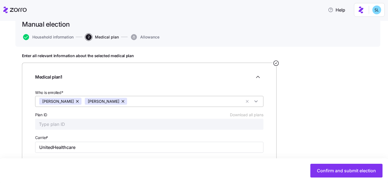
click at [201, 104] on input "Who is enrolled*" at bounding box center [186, 101] width 112 height 7
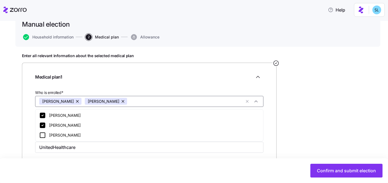
click at [194, 135] on div "David Drake" at bounding box center [149, 135] width 220 height 7
click at [324, 125] on div "Enter all relevant information about the selected medical plan Medical plan 1 W…" at bounding box center [198, 143] width 352 height 180
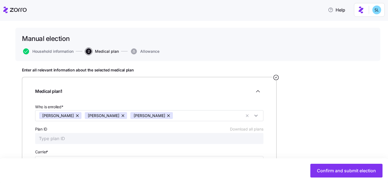
scroll to position [0, 0]
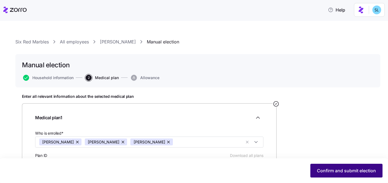
click at [323, 168] on span "Confirm and submit election" at bounding box center [346, 170] width 59 height 7
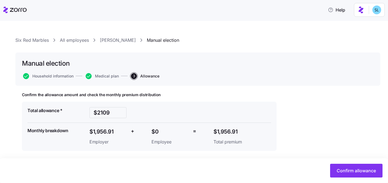
scroll to position [4, 0]
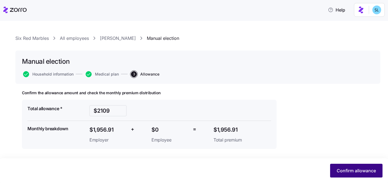
click at [354, 176] on button "Confirm allowance" at bounding box center [356, 171] width 52 height 14
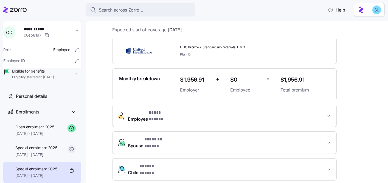
scroll to position [112, 0]
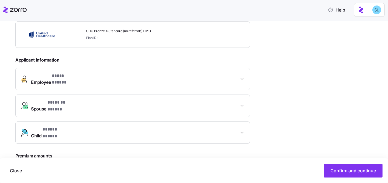
scroll to position [170, 0]
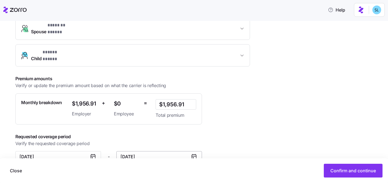
click at [179, 151] on input "May 31, 2025" at bounding box center [159, 156] width 86 height 11
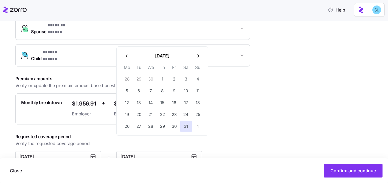
click at [125, 59] on button "button" at bounding box center [127, 56] width 12 height 12
click at [154, 129] on button "30" at bounding box center [151, 127] width 12 height 12
type input "[DATE]"
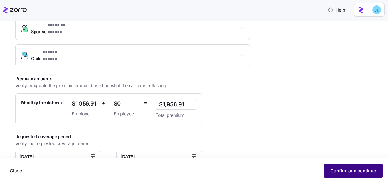
click at [348, 168] on span "Confirm and continue" at bounding box center [354, 170] width 46 height 7
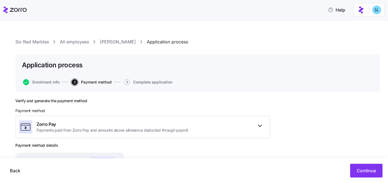
scroll to position [90, 0]
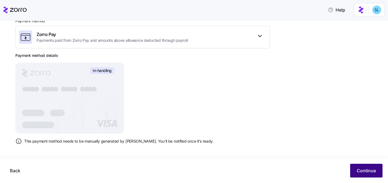
click at [378, 170] on button "Continue" at bounding box center [366, 171] width 32 height 14
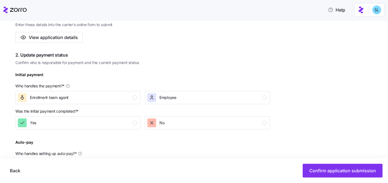
scroll to position [197, 0]
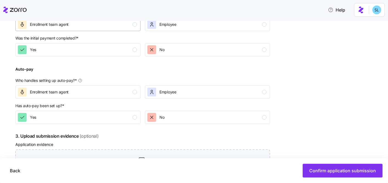
click at [116, 28] on div "Enrollment team agent" at bounding box center [77, 24] width 119 height 9
click at [120, 49] on div "Yes" at bounding box center [77, 49] width 119 height 9
click at [118, 95] on div "Enrollment team agent" at bounding box center [77, 92] width 119 height 9
click at [115, 112] on button "Yes" at bounding box center [77, 117] width 125 height 13
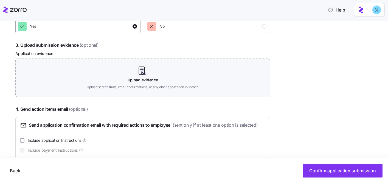
scroll to position [299, 0]
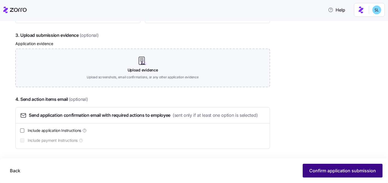
click at [352, 166] on button "Confirm application submission" at bounding box center [343, 171] width 80 height 14
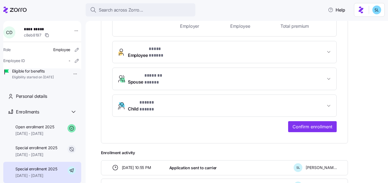
scroll to position [262, 0]
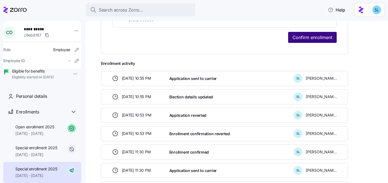
click at [309, 34] on span "Confirm enrollment" at bounding box center [313, 37] width 40 height 7
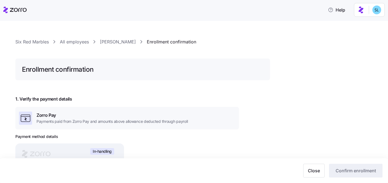
click at [110, 41] on link "[PERSON_NAME]" at bounding box center [118, 41] width 36 height 7
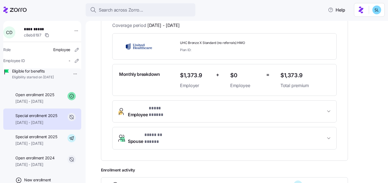
scroll to position [86, 0]
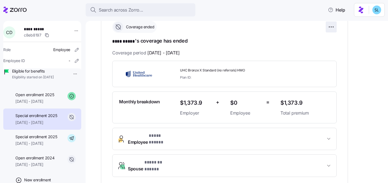
click at [333, 29] on html "**********" at bounding box center [194, 90] width 388 height 180
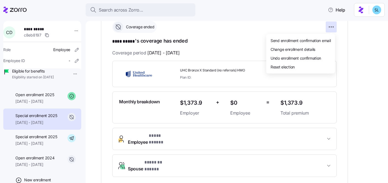
click at [348, 101] on html "**********" at bounding box center [194, 90] width 388 height 180
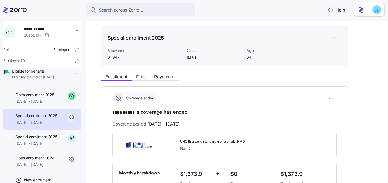
scroll to position [0, 0]
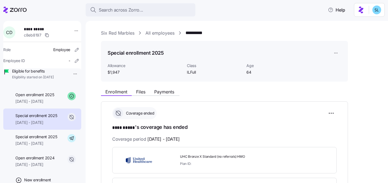
click at [335, 52] on html "**********" at bounding box center [194, 90] width 388 height 180
click at [356, 75] on div "Delete enrollment record" at bounding box center [357, 75] width 44 height 6
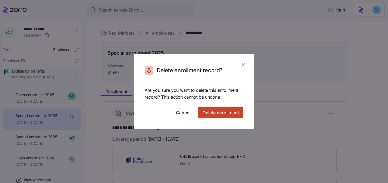
click at [235, 113] on span "Delete enrollment" at bounding box center [221, 112] width 37 height 7
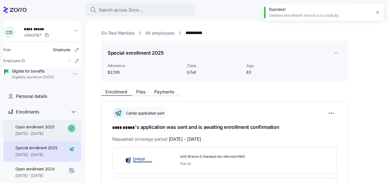
click at [52, 136] on span "[DATE] - [DATE]" at bounding box center [34, 133] width 39 height 5
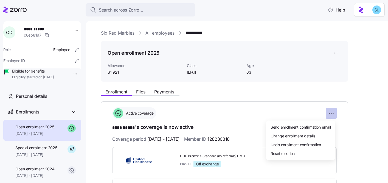
click at [328, 110] on html "**********" at bounding box center [194, 90] width 388 height 180
click at [313, 136] on span "Change enrollment details" at bounding box center [293, 135] width 45 height 5
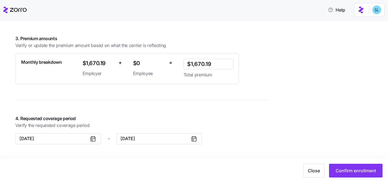
scroll to position [471, 0]
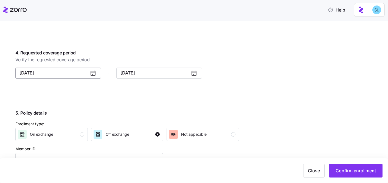
click at [71, 74] on button "[DATE]" at bounding box center [58, 73] width 86 height 11
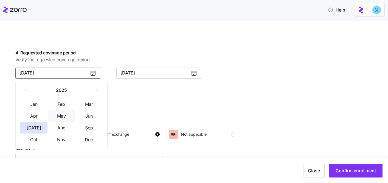
click at [71, 115] on button "May" at bounding box center [61, 116] width 27 height 12
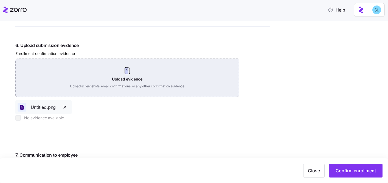
scroll to position [684, 0]
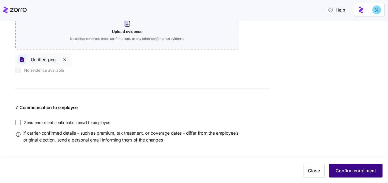
click at [343, 166] on button "Confirm enrollment" at bounding box center [356, 171] width 54 height 14
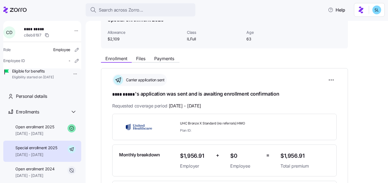
scroll to position [92, 0]
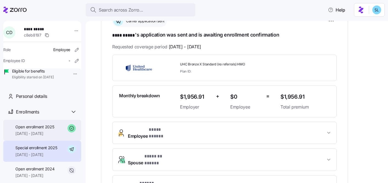
click at [49, 130] on span "Open enrollment 2025" at bounding box center [34, 126] width 39 height 5
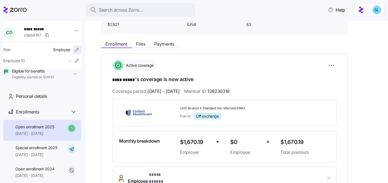
scroll to position [6, 0]
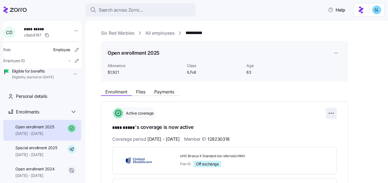
click at [333, 114] on html "**********" at bounding box center [194, 90] width 388 height 180
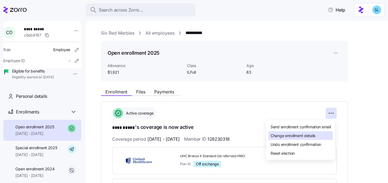
click at [323, 133] on div "Change enrollment details" at bounding box center [301, 135] width 65 height 9
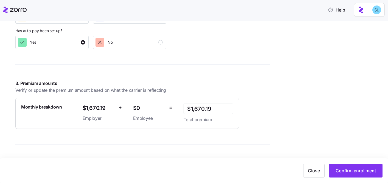
scroll to position [472, 0]
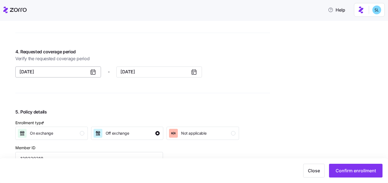
click at [61, 71] on button "[DATE]" at bounding box center [58, 71] width 86 height 11
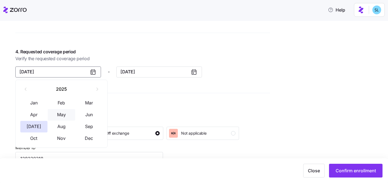
click at [68, 119] on button "May" at bounding box center [61, 115] width 27 height 12
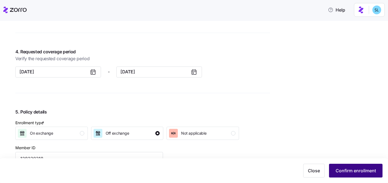
click at [345, 171] on span "Confirm enrollment" at bounding box center [356, 170] width 40 height 7
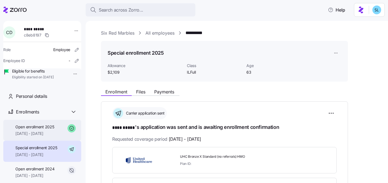
click at [43, 136] on span "[DATE] - [DATE]" at bounding box center [34, 133] width 39 height 5
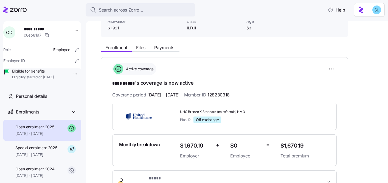
scroll to position [32, 0]
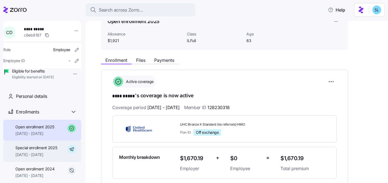
click at [49, 151] on span "Special enrollment 2025" at bounding box center [36, 147] width 42 height 5
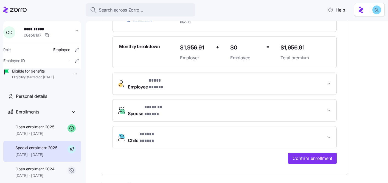
scroll to position [218, 0]
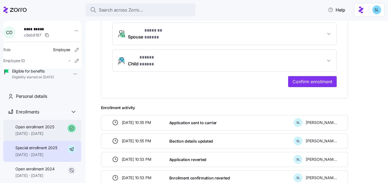
click at [51, 137] on div "Open enrollment 2025 [DATE] - [DATE]" at bounding box center [34, 130] width 39 height 12
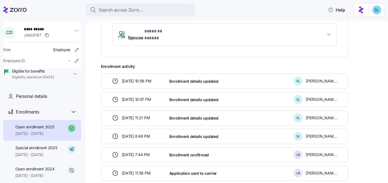
scroll to position [219, 0]
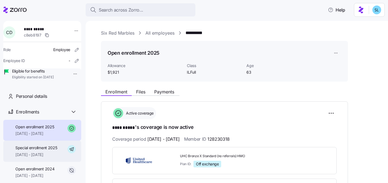
click at [41, 157] on span "[DATE] - [DATE]" at bounding box center [36, 154] width 42 height 5
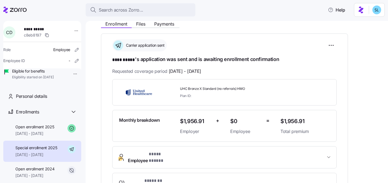
scroll to position [168, 0]
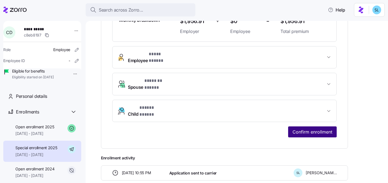
click at [327, 129] on span "Confirm enrollment" at bounding box center [313, 132] width 40 height 7
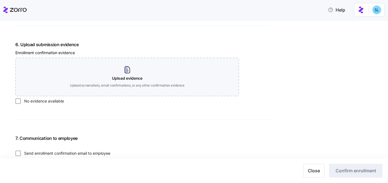
scroll to position [658, 0]
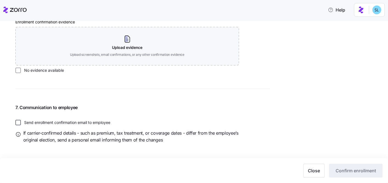
click at [18, 124] on input "Send enrollment confirmation email to employee" at bounding box center [17, 122] width 5 height 5
checkbox input "false"
click at [58, 70] on label "No evidence available" at bounding box center [42, 70] width 43 height 5
click at [21, 70] on input "No evidence available" at bounding box center [17, 70] width 5 height 5
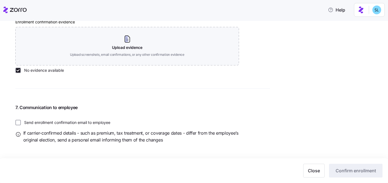
checkbox input "true"
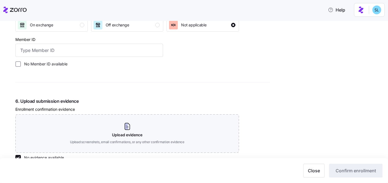
scroll to position [526, 0]
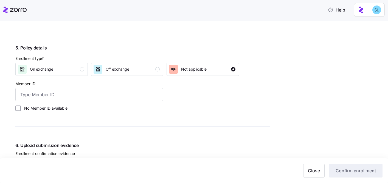
click at [62, 110] on label "No Member ID available" at bounding box center [44, 107] width 47 height 5
click at [21, 110] on input "No Member ID available" at bounding box center [17, 107] width 5 height 5
checkbox input "true"
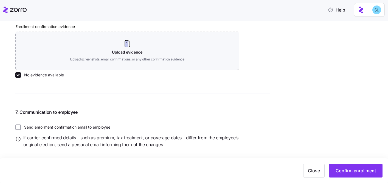
scroll to position [658, 0]
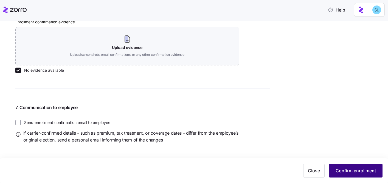
drag, startPoint x: 360, startPoint y: 169, endPoint x: 355, endPoint y: 168, distance: 5.0
click at [359, 169] on span "Confirm enrollment" at bounding box center [356, 170] width 40 height 7
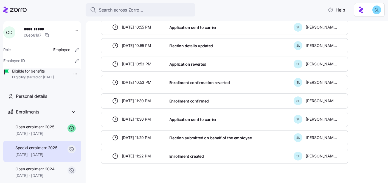
scroll to position [142, 0]
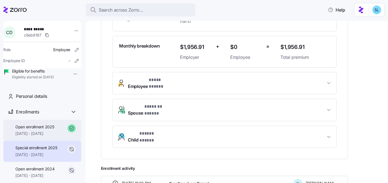
click at [39, 136] on span "[DATE] - [DATE]" at bounding box center [34, 133] width 39 height 5
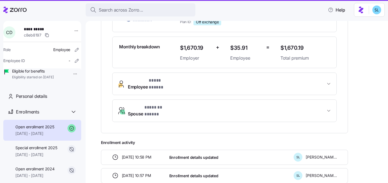
scroll to position [142, 0]
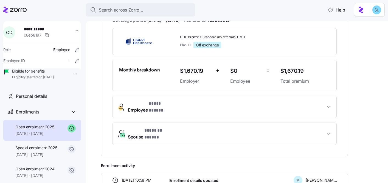
scroll to position [191, 0]
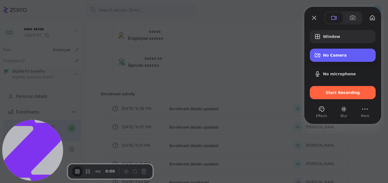
click at [325, 55] on span "No Camera" at bounding box center [347, 55] width 48 height 4
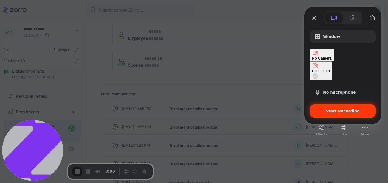
click at [321, 104] on div "Start Recording" at bounding box center [343, 110] width 66 height 13
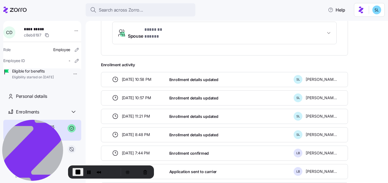
scroll to position [247, 0]
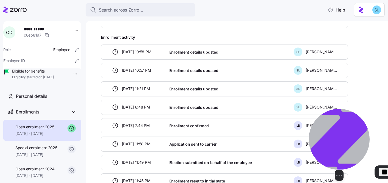
drag, startPoint x: 47, startPoint y: 149, endPoint x: 353, endPoint y: 151, distance: 306.2
click at [355, 150] on img at bounding box center [339, 139] width 61 height 61
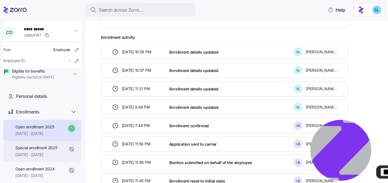
click at [34, 157] on div "Special enrollment 2025 01/01/2025 - 04/30/2025" at bounding box center [36, 151] width 42 height 12
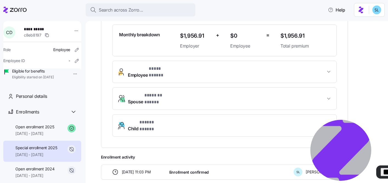
scroll to position [112, 0]
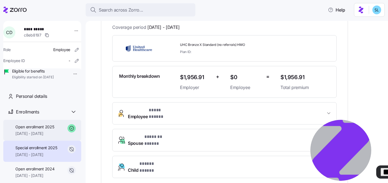
click at [18, 136] on span "07/01/2025 - 12/31/2025" at bounding box center [34, 133] width 39 height 5
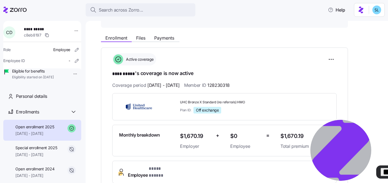
scroll to position [54, 0]
click at [335, 57] on html "**********" at bounding box center [194, 90] width 388 height 180
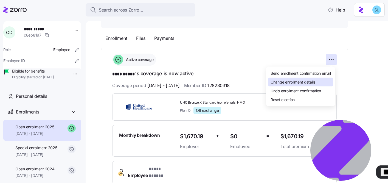
click at [326, 81] on div "Change enrollment details" at bounding box center [301, 82] width 65 height 9
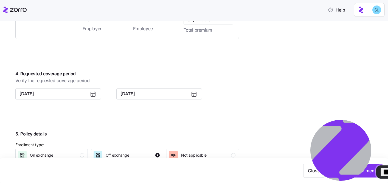
scroll to position [453, 0]
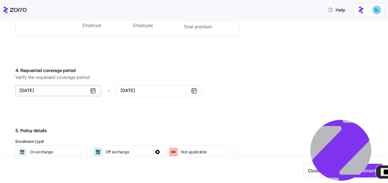
click at [38, 90] on button "07/01/2025" at bounding box center [58, 90] width 86 height 11
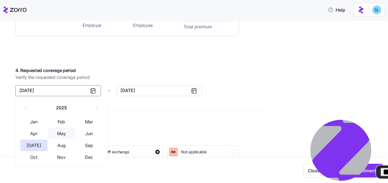
click at [62, 130] on button "May" at bounding box center [61, 134] width 27 height 12
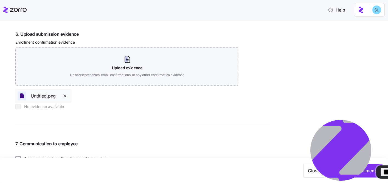
scroll to position [684, 0]
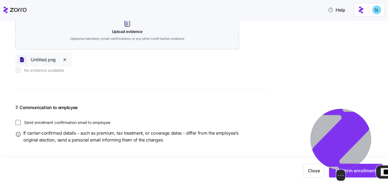
click at [371, 171] on div "Select video screen size" at bounding box center [341, 175] width 61 height 11
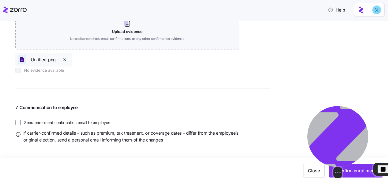
drag, startPoint x: 337, startPoint y: 143, endPoint x: 280, endPoint y: 121, distance: 61.8
click at [308, 115] on img at bounding box center [338, 136] width 61 height 61
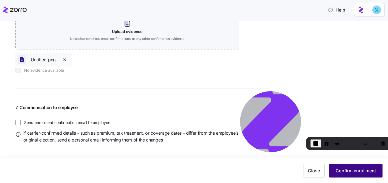
click at [376, 174] on button "Confirm enrollment" at bounding box center [356, 171] width 54 height 14
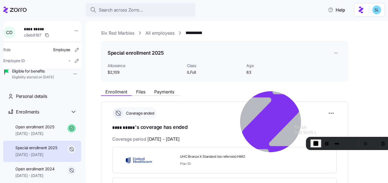
click at [315, 144] on span "End Recording" at bounding box center [316, 143] width 7 height 7
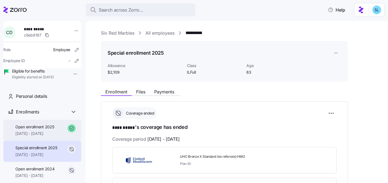
click at [38, 136] on span "07/01/2025 - 12/31/2025" at bounding box center [34, 133] width 39 height 5
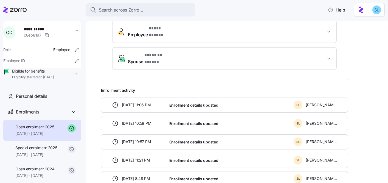
scroll to position [195, 0]
click at [293, 87] on span "Enrollment activity" at bounding box center [224, 89] width 247 height 5
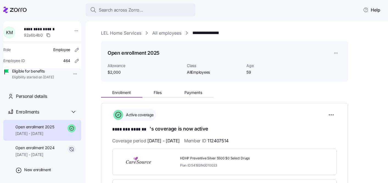
scroll to position [181, 0]
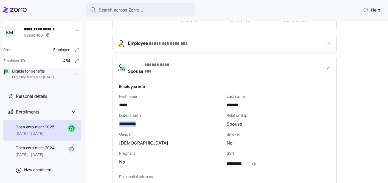
click at [185, 42] on span "* ******** ******* *" at bounding box center [168, 43] width 39 height 7
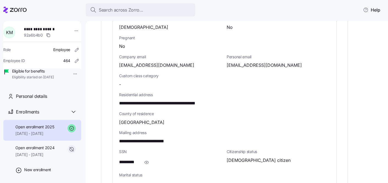
scroll to position [296, 0]
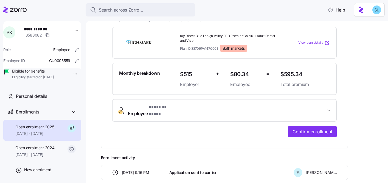
scroll to position [67, 0]
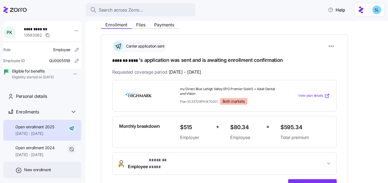
click at [33, 172] on span "New enrollment" at bounding box center [37, 169] width 27 height 5
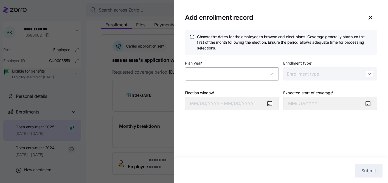
type input "2025"
type input "Special"
type input "[DATE]"
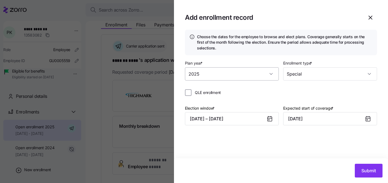
click at [200, 77] on input "2025" at bounding box center [232, 73] width 94 height 13
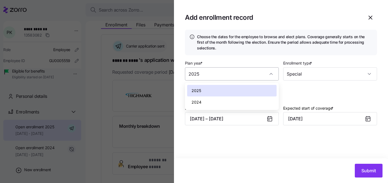
click at [200, 77] on input "2025" at bounding box center [232, 73] width 94 height 13
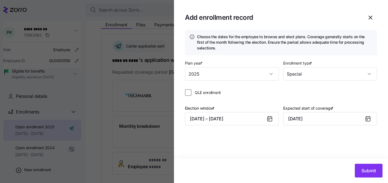
click at [209, 96] on div "QLE enrollment" at bounding box center [203, 92] width 36 height 7
click at [209, 94] on span "QLE enrollment" at bounding box center [208, 92] width 26 height 5
click at [192, 94] on input "QLE enrollment" at bounding box center [188, 92] width 7 height 7
checkbox input "true"
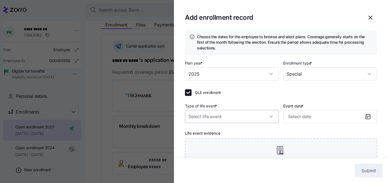
click at [217, 118] on input "Type of life event *" at bounding box center [232, 116] width 94 height 13
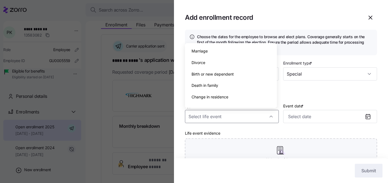
click at [210, 71] on span "Birth or new dependent" at bounding box center [213, 74] width 42 height 6
type input "Birth or new dependent"
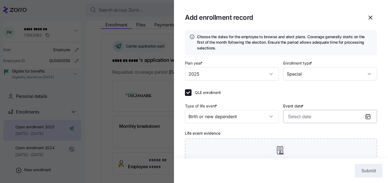
click at [321, 118] on input "Event date *" at bounding box center [330, 116] width 94 height 13
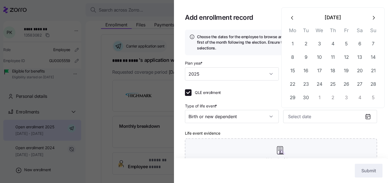
click at [288, 21] on button "button" at bounding box center [292, 17] width 13 height 13
click at [292, 20] on icon "button" at bounding box center [293, 18] width 6 height 6
click at [293, 19] on icon "button" at bounding box center [292, 18] width 2 height 4
click at [296, 5] on button "button" at bounding box center [292, 4] width 13 height 13
click at [295, 16] on icon "button" at bounding box center [293, 18] width 6 height 6
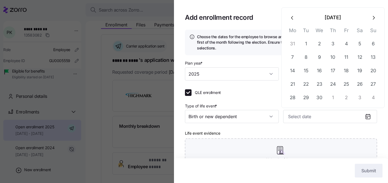
click at [295, 18] on icon "button" at bounding box center [293, 18] width 6 height 6
click at [293, 5] on icon "button" at bounding box center [293, 4] width 6 height 6
click at [294, 14] on button "button" at bounding box center [292, 17] width 13 height 13
click at [374, 57] on button "12" at bounding box center [373, 57] width 13 height 13
type input "[DATE]"
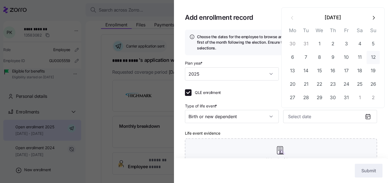
type input "[DATE]"
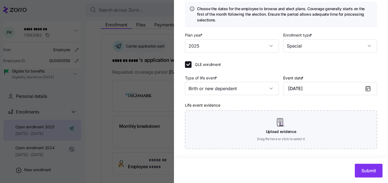
scroll to position [57, 0]
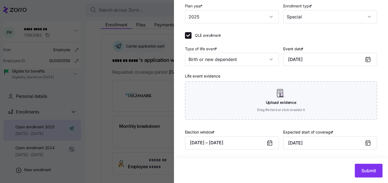
click at [267, 143] on icon at bounding box center [270, 143] width 7 height 7
click at [240, 143] on button "[DATE] – [DATE]" at bounding box center [232, 142] width 94 height 13
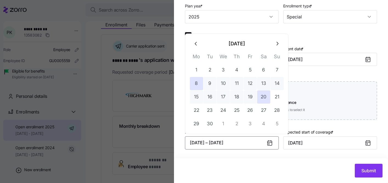
click at [195, 45] on icon "button" at bounding box center [196, 44] width 6 height 6
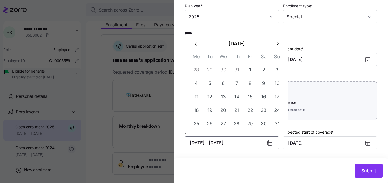
click at [195, 45] on icon "button" at bounding box center [196, 44] width 6 height 6
click at [194, 27] on icon "button" at bounding box center [196, 30] width 6 height 6
click at [197, 42] on icon "button" at bounding box center [196, 44] width 6 height 6
click at [197, 43] on icon "button" at bounding box center [196, 44] width 6 height 6
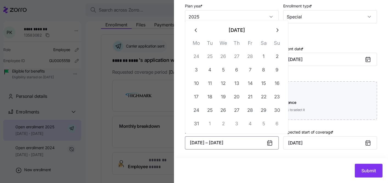
click at [194, 31] on icon "button" at bounding box center [196, 30] width 6 height 6
click at [196, 39] on button "button" at bounding box center [196, 43] width 13 height 13
click at [198, 44] on icon "button" at bounding box center [196, 44] width 6 height 6
click at [288, 29] on div "[DATE] Mo Tu We Th Fr Sa Su 25 26 27 28 29 30 1 2 3 4 5 6 7 8 9 10 11 12 13 14 …" at bounding box center [237, 77] width 104 height 114
click at [280, 30] on icon "button" at bounding box center [277, 30] width 6 height 6
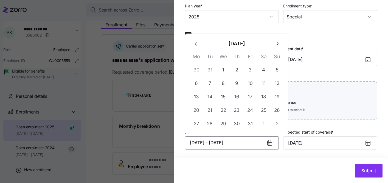
click at [323, 40] on div "QLE enrollment Type of life event * Birth or new dependent Event date * [DATE] …" at bounding box center [281, 78] width 192 height 92
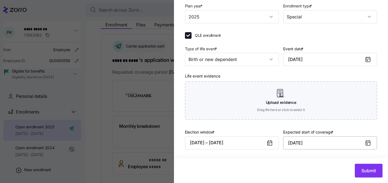
click at [327, 143] on input "[DATE]" at bounding box center [330, 142] width 94 height 13
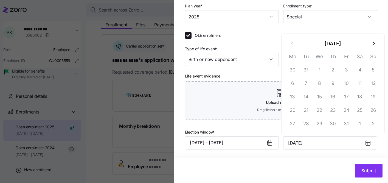
click at [343, 30] on div "Plan year * 2025 Enrollment type * Special QLE enrollment Type of life event * …" at bounding box center [281, 80] width 192 height 156
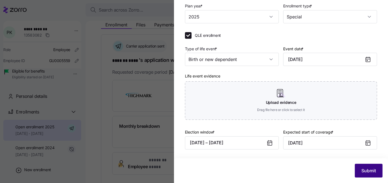
click at [377, 172] on button "Submit" at bounding box center [369, 171] width 28 height 14
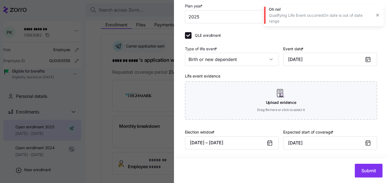
click at [267, 143] on icon at bounding box center [270, 143] width 7 height 7
click at [268, 143] on icon at bounding box center [270, 143] width 4 height 4
click at [307, 144] on input "[DATE]" at bounding box center [330, 142] width 94 height 13
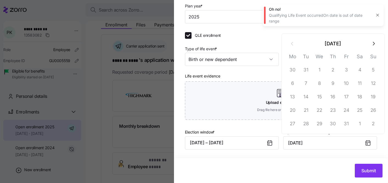
click at [371, 43] on icon "button" at bounding box center [374, 44] width 6 height 6
click at [371, 44] on icon "button" at bounding box center [374, 44] width 6 height 6
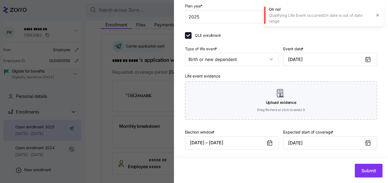
click at [376, 20] on div "Oh no! Qualifying Life Event occurredOn date is out of date range" at bounding box center [323, 15] width 121 height 22
click at [376, 18] on button "button" at bounding box center [378, 15] width 8 height 8
click at [272, 142] on div at bounding box center [272, 143] width 13 height 13
click at [270, 143] on icon at bounding box center [270, 143] width 4 height 4
click at [248, 142] on button "[DATE] – [DATE]" at bounding box center [232, 142] width 94 height 13
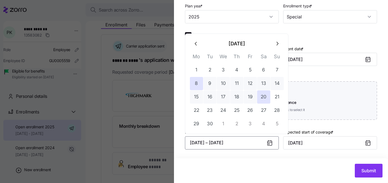
click at [194, 46] on icon "button" at bounding box center [196, 44] width 6 height 6
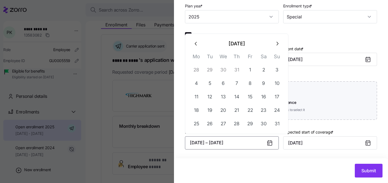
click at [195, 45] on icon "button" at bounding box center [196, 44] width 6 height 6
click at [195, 45] on th "Mo" at bounding box center [196, 44] width 13 height 11
click at [194, 30] on icon "button" at bounding box center [196, 30] width 6 height 6
click at [197, 41] on icon "button" at bounding box center [196, 44] width 6 height 6
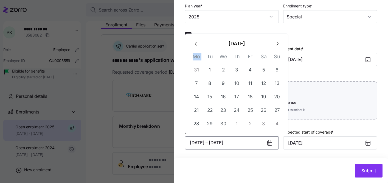
click at [197, 43] on icon "button" at bounding box center [196, 44] width 6 height 6
click at [196, 32] on icon "button" at bounding box center [196, 30] width 6 height 6
click at [196, 44] on icon "button" at bounding box center [196, 44] width 6 height 6
click at [223, 72] on button "1" at bounding box center [223, 69] width 13 height 13
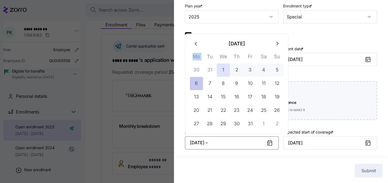
click at [201, 85] on button "6" at bounding box center [196, 83] width 13 height 13
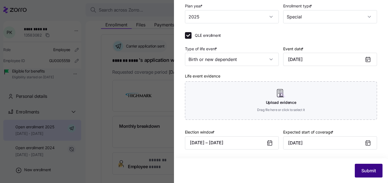
click at [355, 171] on button "Submit" at bounding box center [369, 171] width 28 height 14
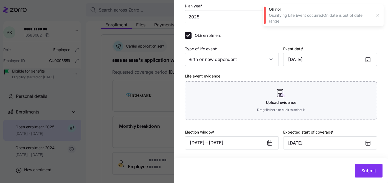
click at [377, 17] on icon "button" at bounding box center [378, 15] width 4 height 4
click at [365, 144] on icon at bounding box center [368, 143] width 7 height 7
click at [366, 145] on icon at bounding box center [368, 143] width 4 height 4
click at [328, 147] on input "[DATE]" at bounding box center [330, 142] width 94 height 13
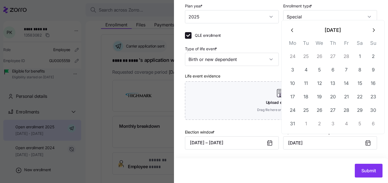
click at [373, 33] on icon "button" at bounding box center [374, 30] width 6 height 6
click at [374, 44] on icon "button" at bounding box center [374, 44] width 6 height 6
click at [369, 30] on div "Plan year * 2025 Enrollment type * Special QLE enrollment Type of life event * …" at bounding box center [281, 80] width 192 height 156
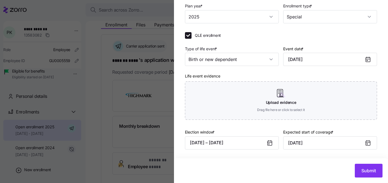
click at [268, 144] on icon at bounding box center [270, 143] width 4 height 4
click at [268, 143] on icon at bounding box center [270, 143] width 4 height 4
click at [238, 140] on button "[DATE] – [DATE]" at bounding box center [232, 142] width 94 height 13
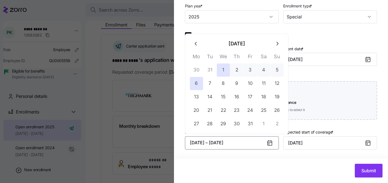
click at [279, 46] on icon "button" at bounding box center [277, 44] width 6 height 6
click at [279, 52] on th "Su" at bounding box center [277, 57] width 13 height 11
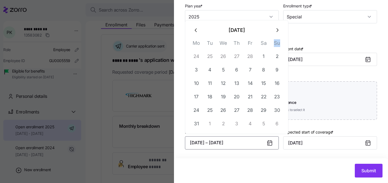
click at [275, 29] on icon "button" at bounding box center [277, 30] width 6 height 6
click at [277, 44] on icon "button" at bounding box center [277, 44] width 6 height 6
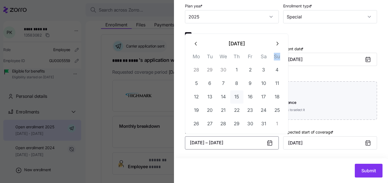
click at [235, 94] on button "15" at bounding box center [236, 96] width 13 height 13
checkbox input "false"
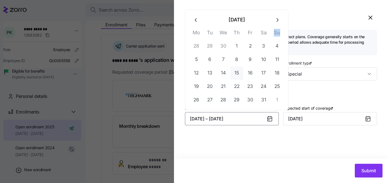
scroll to position [0, 0]
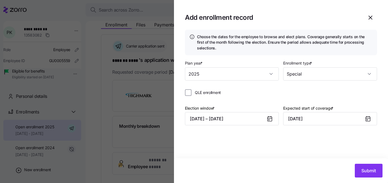
click at [269, 119] on icon at bounding box center [270, 119] width 4 height 4
click at [319, 119] on input "[DATE]" at bounding box center [330, 118] width 94 height 13
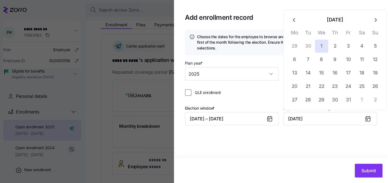
click at [298, 21] on button "button" at bounding box center [294, 19] width 13 height 13
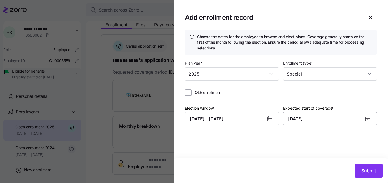
click at [320, 115] on input "[DATE]" at bounding box center [330, 118] width 94 height 13
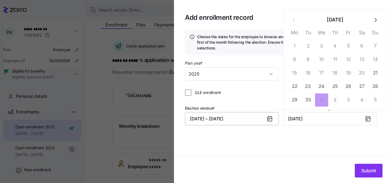
click at [250, 119] on button "[DATE] – [DATE]" at bounding box center [232, 118] width 94 height 13
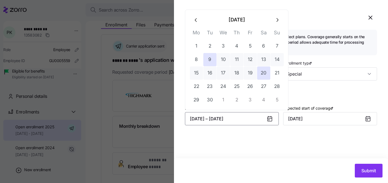
click at [196, 24] on button "button" at bounding box center [196, 19] width 13 height 13
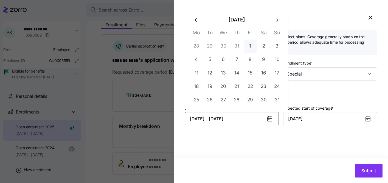
click at [248, 45] on button "1" at bounding box center [250, 46] width 13 height 13
click at [257, 66] on td "9" at bounding box center [263, 59] width 13 height 13
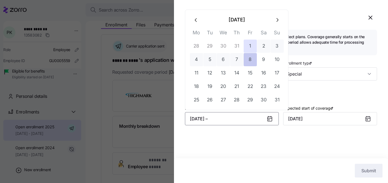
click at [255, 62] on button "8" at bounding box center [250, 59] width 13 height 13
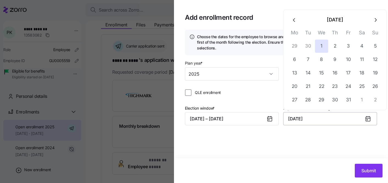
click at [325, 119] on input "[DATE]" at bounding box center [330, 118] width 94 height 13
click at [297, 25] on button "button" at bounding box center [294, 19] width 13 height 13
click at [294, 46] on button "1" at bounding box center [294, 46] width 13 height 13
type input "[DATE]"
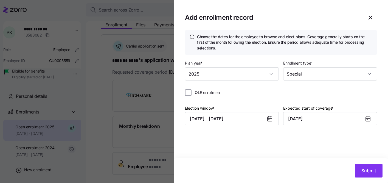
click at [215, 93] on span "QLE enrollment" at bounding box center [208, 92] width 26 height 5
click at [192, 93] on input "QLE enrollment" at bounding box center [188, 92] width 7 height 7
checkbox input "true"
type input "[DATE]"
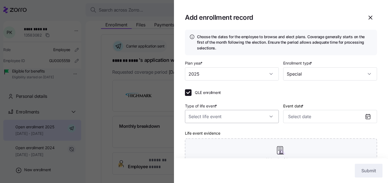
click at [231, 116] on input "Type of life event *" at bounding box center [232, 116] width 94 height 13
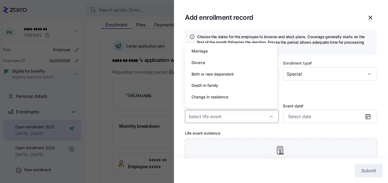
click at [224, 77] on div "Birth or new dependent" at bounding box center [231, 74] width 88 height 12
type input "Birth or new dependent"
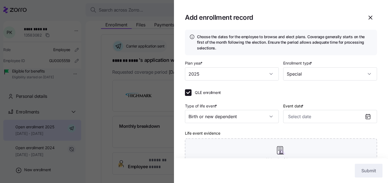
click at [319, 124] on div "Type of life event * Birth or new dependent Event date * Life event evidence Up…" at bounding box center [281, 141] width 192 height 79
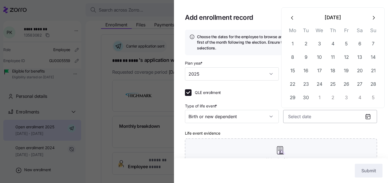
click at [314, 117] on input "Event date *" at bounding box center [330, 116] width 94 height 13
click at [290, 18] on icon "button" at bounding box center [293, 18] width 6 height 6
click at [302, 70] on button "12" at bounding box center [306, 70] width 13 height 13
type input "[DATE]"
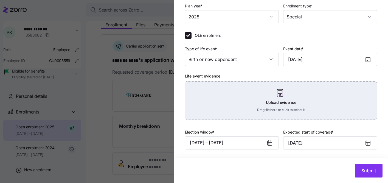
scroll to position [57, 0]
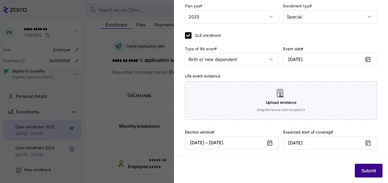
click at [362, 168] on span "Submit" at bounding box center [369, 170] width 15 height 7
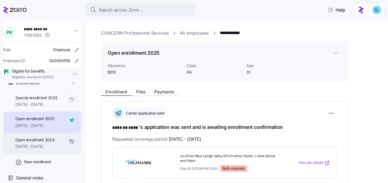
scroll to position [30, 0]
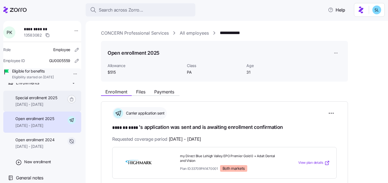
click at [57, 112] on div "Special enrollment 2025 08/12/2025 - 12/31/2025" at bounding box center [42, 101] width 78 height 21
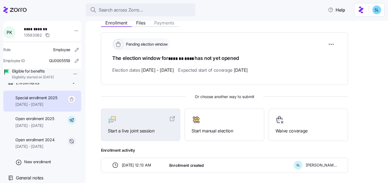
scroll to position [91, 0]
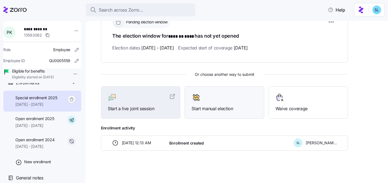
click at [236, 110] on span "Start manual election" at bounding box center [225, 108] width 66 height 7
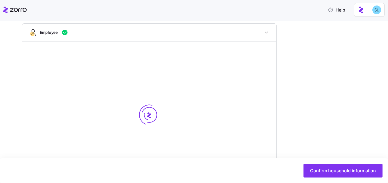
scroll to position [86, 0]
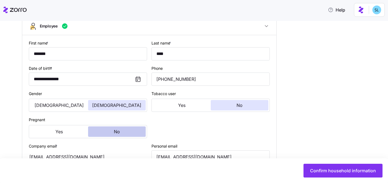
type input "PA"
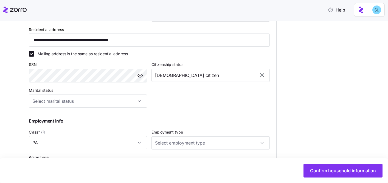
scroll to position [318, 0]
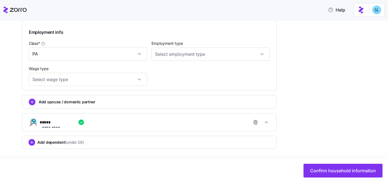
click at [108, 125] on div "**********" at bounding box center [152, 122] width 224 height 11
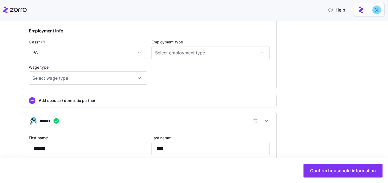
click at [108, 125] on div "*****" at bounding box center [152, 120] width 224 height 11
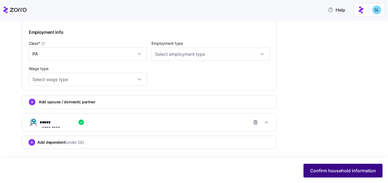
click at [315, 170] on span "Confirm household information" at bounding box center [343, 170] width 66 height 7
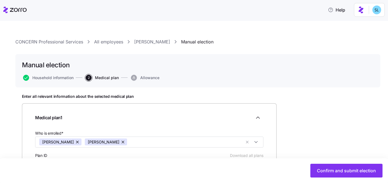
scroll to position [98, 0]
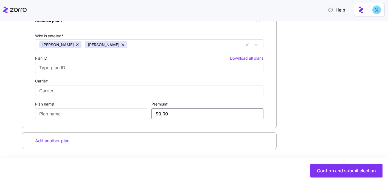
click at [190, 119] on input "$0.00" at bounding box center [208, 113] width 112 height 11
click at [189, 114] on input "$0.00" at bounding box center [208, 113] width 112 height 11
paste input "988.3"
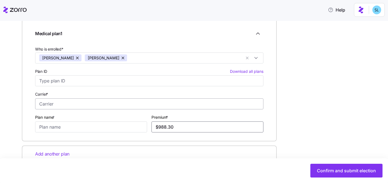
scroll to position [77, 0]
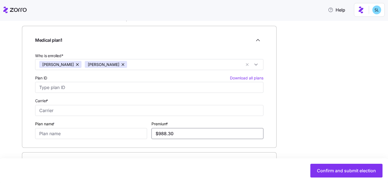
type input "$988.30"
click at [134, 89] on input "Plan ID Download all plans" at bounding box center [149, 87] width 229 height 11
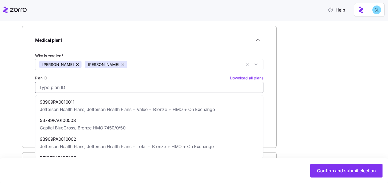
paste input "33709PA1470001"
type input "33709PA1470001"
type input "Highmark BlueCross BlueShield"
type input "my Direct Blue Lehigh Valley EPO Premier Gold 0 + Adult Dental and Vision"
type input "$1,000.63"
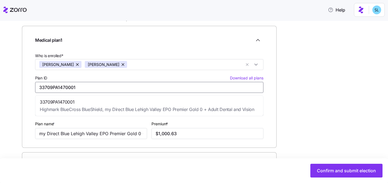
click at [142, 106] on span "Highmark BlueCross BlueShield, my Direct Blue Lehigh Valley EPO Premier Gold 0 …" at bounding box center [147, 109] width 215 height 7
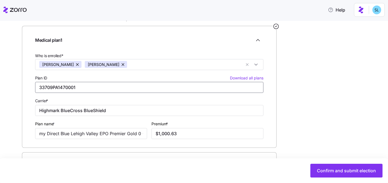
type input "33709PA1470001"
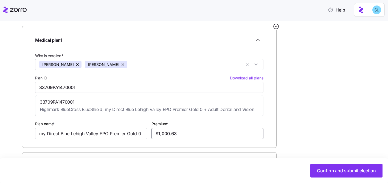
click at [184, 132] on input "$1,000.63" at bounding box center [208, 133] width 112 height 11
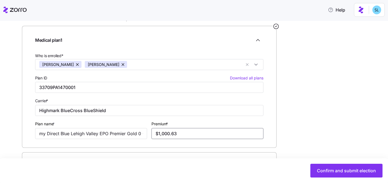
click at [184, 132] on input "$1,000.63" at bounding box center [208, 133] width 112 height 11
paste input "988.30"
type input "$988.30"
click at [206, 140] on div "Medical plan 1 Who is enrolled* Paulena Kulp Cynthia Kulp Plan ID Download all …" at bounding box center [149, 87] width 255 height 122
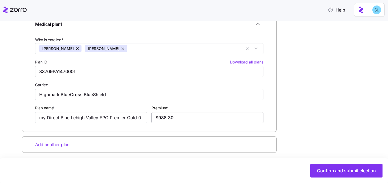
scroll to position [98, 0]
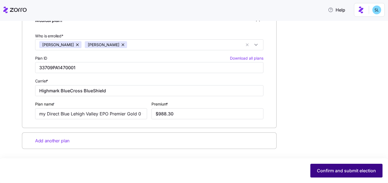
click at [351, 170] on span "Confirm and submit election" at bounding box center [346, 170] width 59 height 7
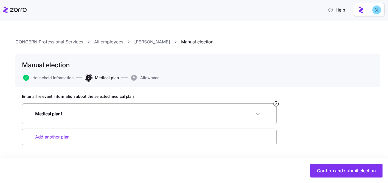
scroll to position [0, 0]
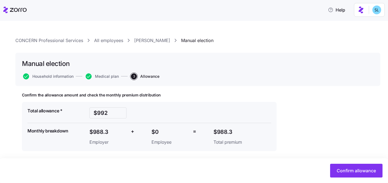
scroll to position [4, 0]
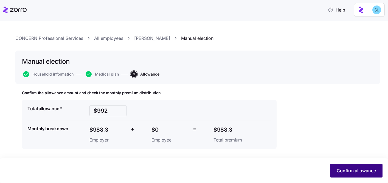
click at [364, 169] on span "Confirm allowance" at bounding box center [356, 170] width 39 height 7
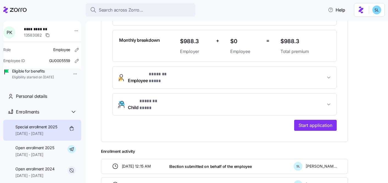
scroll to position [157, 0]
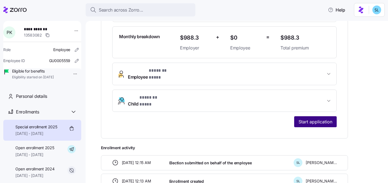
click at [313, 118] on span "Start application" at bounding box center [316, 121] width 34 height 7
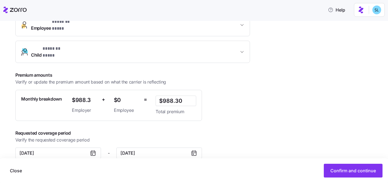
scroll to position [153, 0]
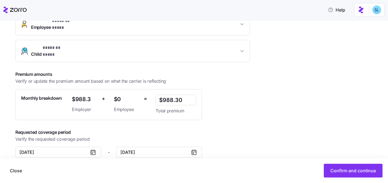
click at [94, 149] on icon at bounding box center [93, 152] width 7 height 7
click at [71, 147] on input "August 12, 2025" at bounding box center [58, 152] width 86 height 11
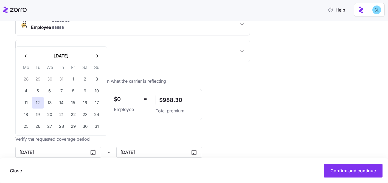
click at [26, 55] on icon "button" at bounding box center [25, 55] width 5 height 5
click at [28, 48] on button "button" at bounding box center [26, 44] width 12 height 12
click at [96, 57] on icon "button" at bounding box center [96, 55] width 5 height 5
click at [96, 46] on icon "button" at bounding box center [96, 43] width 5 height 5
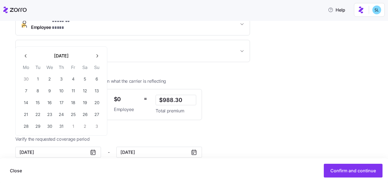
click at [95, 56] on icon "button" at bounding box center [96, 55] width 5 height 5
click at [40, 99] on button "12" at bounding box center [38, 103] width 12 height 12
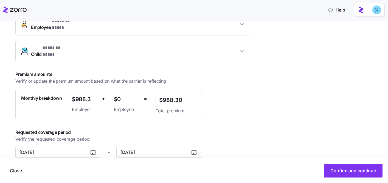
click at [239, 102] on div "Premium amounts Verify or update the premium amount based on what the carrier i…" at bounding box center [142, 95] width 255 height 49
click at [376, 169] on button "Confirm and continue" at bounding box center [353, 171] width 59 height 14
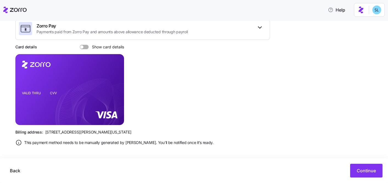
scroll to position [100, 0]
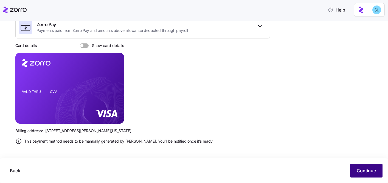
click at [369, 167] on button "Continue" at bounding box center [366, 171] width 32 height 14
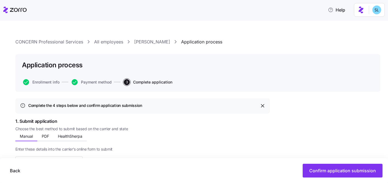
scroll to position [178, 0]
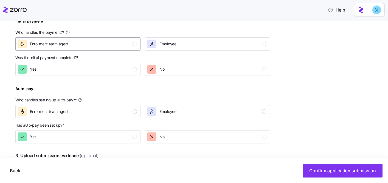
click at [122, 46] on div "Enrollment team agent" at bounding box center [77, 44] width 119 height 9
click at [128, 73] on div "Yes" at bounding box center [77, 69] width 119 height 9
click at [134, 111] on div "button" at bounding box center [135, 111] width 4 height 4
click at [129, 133] on div "Yes" at bounding box center [77, 136] width 119 height 9
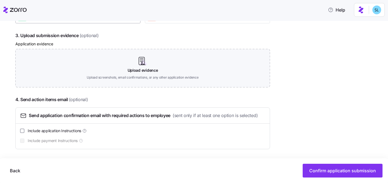
scroll to position [299, 0]
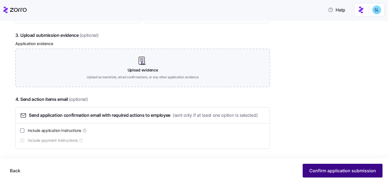
click at [315, 168] on span "Confirm application submission" at bounding box center [343, 170] width 67 height 7
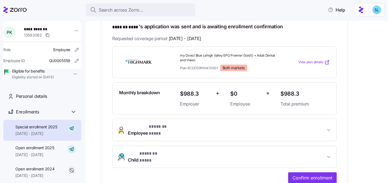
scroll to position [184, 0]
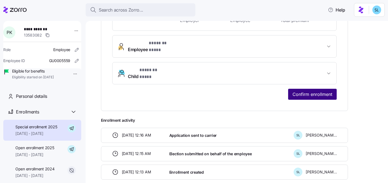
click at [296, 91] on span "Confirm enrollment" at bounding box center [313, 94] width 40 height 7
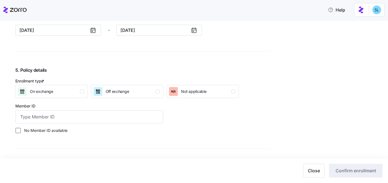
scroll to position [536, 0]
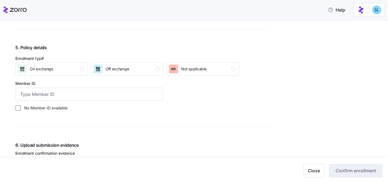
click at [60, 108] on label "No Member ID available" at bounding box center [44, 107] width 47 height 5
click at [21, 108] on input "No Member ID available" at bounding box center [17, 107] width 5 height 5
checkbox input "true"
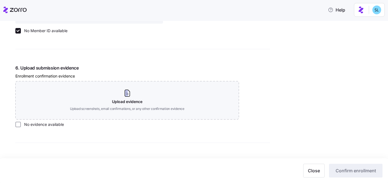
scroll to position [618, 0]
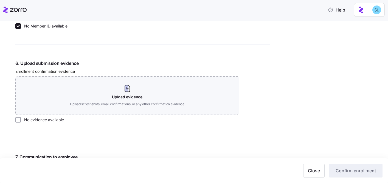
click at [56, 121] on label "No evidence available" at bounding box center [42, 119] width 43 height 5
click at [21, 121] on input "No evidence available" at bounding box center [17, 119] width 5 height 5
checkbox input "true"
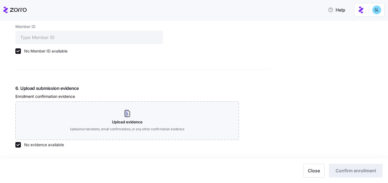
scroll to position [481, 0]
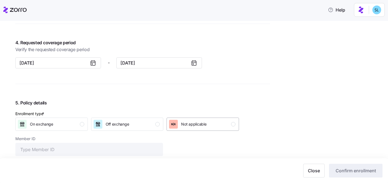
click at [179, 125] on div "Not applicable" at bounding box center [187, 124] width 37 height 9
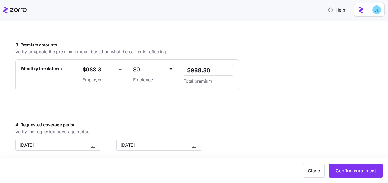
scroll to position [466, 0]
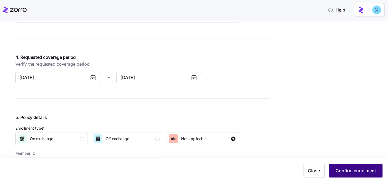
click at [370, 168] on span "Confirm enrollment" at bounding box center [356, 170] width 40 height 7
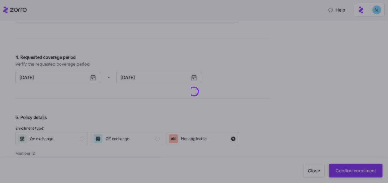
checkbox input "false"
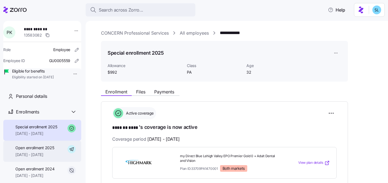
click at [35, 157] on span "01/01/2025 - 01/31/2025" at bounding box center [34, 154] width 39 height 5
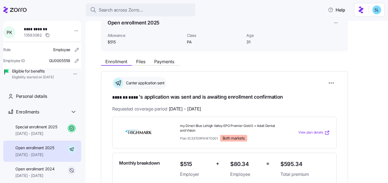
scroll to position [89, 0]
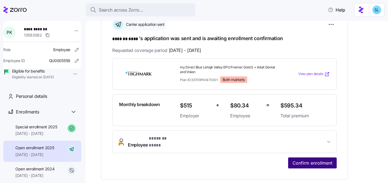
click at [294, 163] on button "Confirm enrollment" at bounding box center [312, 162] width 49 height 11
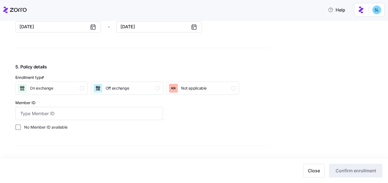
scroll to position [508, 0]
click at [192, 91] on div "Not applicable" at bounding box center [193, 87] width 25 height 9
click at [66, 127] on label "No Member ID available" at bounding box center [44, 126] width 47 height 5
click at [21, 127] on input "No Member ID available" at bounding box center [17, 126] width 5 height 5
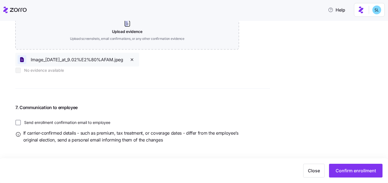
scroll to position [674, 0]
click at [352, 168] on span "Confirm enrollment" at bounding box center [356, 170] width 40 height 7
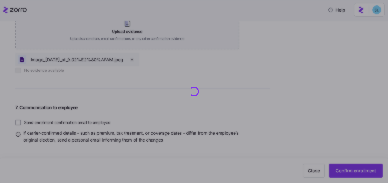
checkbox input "false"
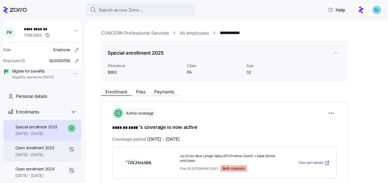
click at [34, 157] on div "Open enrollment 2025 01/01/2025 - 01/31/2025" at bounding box center [34, 151] width 39 height 12
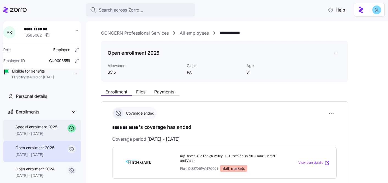
click at [37, 136] on span "08/12/2025 - 12/31/2025" at bounding box center [36, 133] width 42 height 5
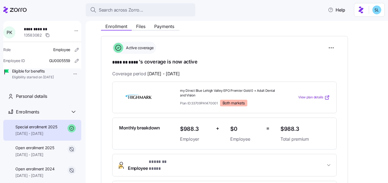
scroll to position [63, 0]
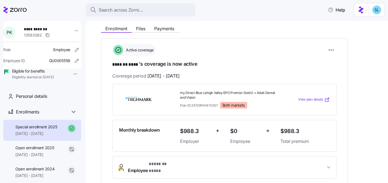
click at [346, 55] on div "**********" at bounding box center [224, 127] width 247 height 178
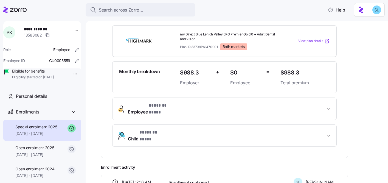
scroll to position [156, 0]
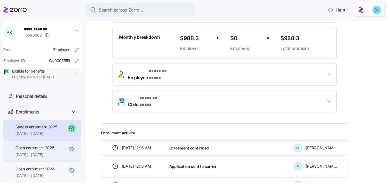
click at [47, 151] on span "Open enrollment 2025" at bounding box center [34, 147] width 39 height 5
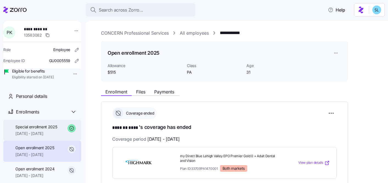
click at [48, 136] on span "08/12/2025 - 12/31/2025" at bounding box center [36, 133] width 42 height 5
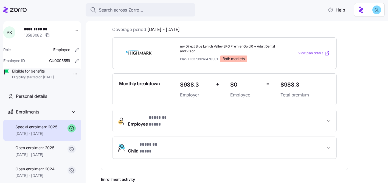
scroll to position [11, 0]
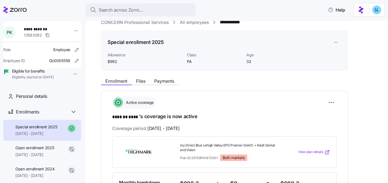
click at [337, 42] on html "**********" at bounding box center [194, 90] width 388 height 180
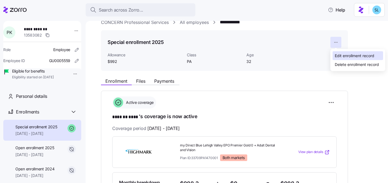
click at [344, 53] on div "Edit enrollment record" at bounding box center [355, 56] width 40 height 6
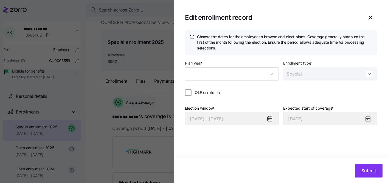
type input "2025"
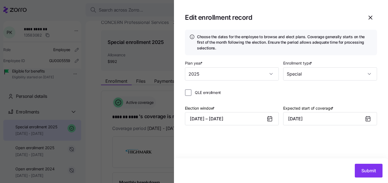
click at [193, 89] on div "Plan year * 2025 Enrollment type * Special QLE enrollment Election window * 09/…" at bounding box center [281, 97] width 192 height 74
click at [194, 91] on label "QLE enrollment" at bounding box center [206, 92] width 29 height 5
click at [192, 91] on input "QLE enrollment" at bounding box center [188, 92] width 7 height 7
checkbox input "true"
type input "October 1, 2025"
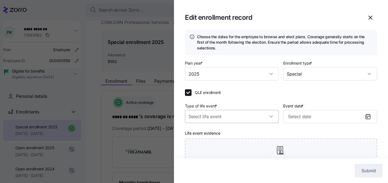
click at [212, 119] on input "Type of life event *" at bounding box center [232, 116] width 94 height 13
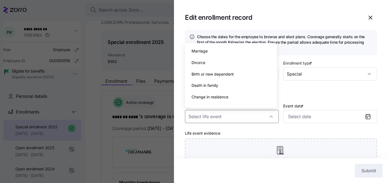
click at [215, 73] on span "Birth or new dependent" at bounding box center [213, 74] width 42 height 6
type input "Birth or new dependent"
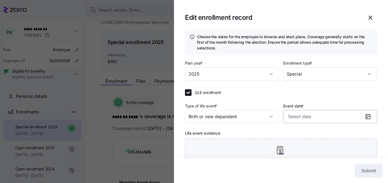
click at [301, 115] on input "Event date *" at bounding box center [330, 116] width 94 height 13
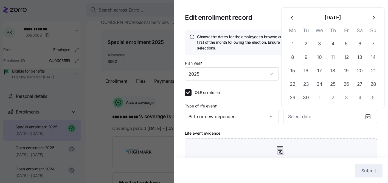
click at [291, 20] on icon "button" at bounding box center [293, 18] width 6 height 6
click at [307, 70] on button "12" at bounding box center [306, 70] width 13 height 13
type input "August 12, 2025"
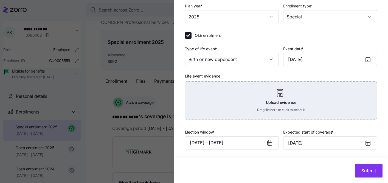
scroll to position [57, 0]
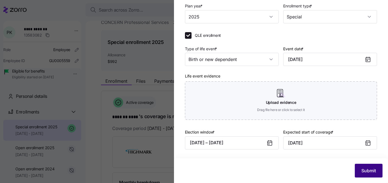
click at [367, 177] on button "Submit" at bounding box center [369, 171] width 28 height 14
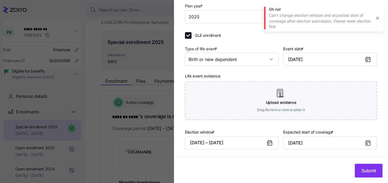
click at [381, 19] on button "button" at bounding box center [378, 18] width 8 height 8
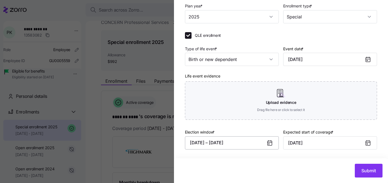
click at [241, 143] on button "09/09/2025 – 10/08/2025" at bounding box center [232, 142] width 94 height 13
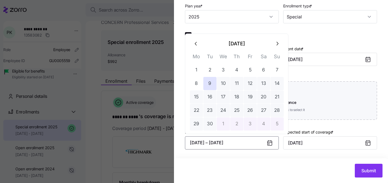
click at [199, 48] on button "button" at bounding box center [196, 43] width 13 height 13
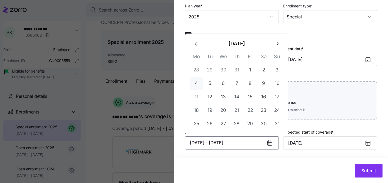
click at [201, 85] on button "4" at bounding box center [196, 83] width 13 height 13
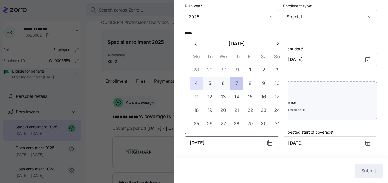
click at [240, 82] on button "7" at bounding box center [236, 83] width 13 height 13
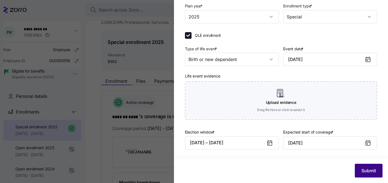
click at [363, 171] on span "Submit" at bounding box center [369, 170] width 15 height 7
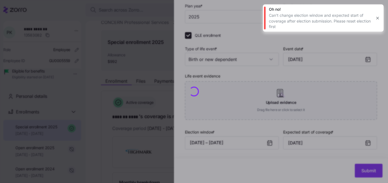
click at [379, 17] on icon "button" at bounding box center [378, 18] width 2 height 2
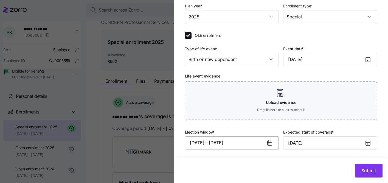
click at [231, 148] on button "08/04/2025 – 08/07/2025" at bounding box center [232, 142] width 94 height 13
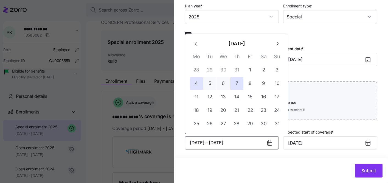
click at [200, 46] on button "button" at bounding box center [196, 43] width 13 height 13
click at [194, 123] on button "28" at bounding box center [196, 123] width 13 height 13
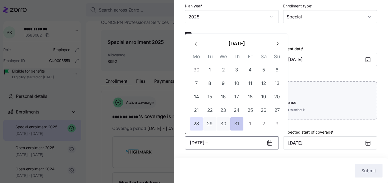
click at [240, 125] on button "31" at bounding box center [236, 123] width 13 height 13
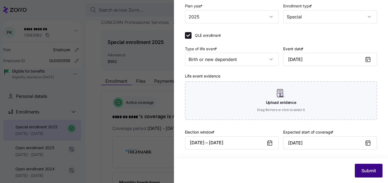
click at [362, 169] on span "Submit" at bounding box center [369, 170] width 15 height 7
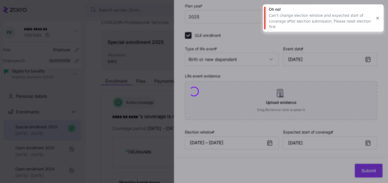
click at [241, 144] on div at bounding box center [194, 91] width 388 height 183
click at [375, 20] on button "button" at bounding box center [378, 18] width 8 height 8
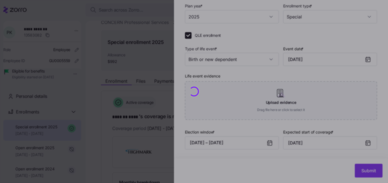
click at [248, 144] on div at bounding box center [194, 91] width 388 height 183
click at [267, 143] on div at bounding box center [194, 91] width 388 height 183
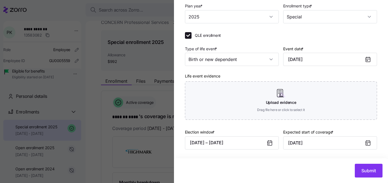
click at [268, 143] on icon at bounding box center [270, 143] width 4 height 0
click at [252, 146] on button "07/28/2025 – 07/31/2025" at bounding box center [232, 142] width 94 height 13
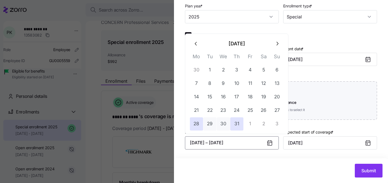
click at [278, 48] on button "button" at bounding box center [277, 43] width 13 height 13
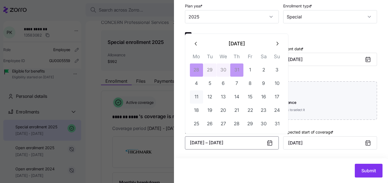
click at [198, 95] on button "11" at bounding box center [196, 96] width 13 height 13
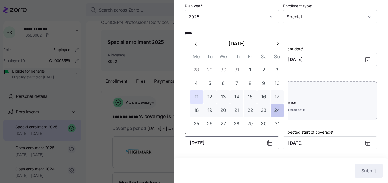
click at [271, 108] on button "24" at bounding box center [277, 110] width 13 height 13
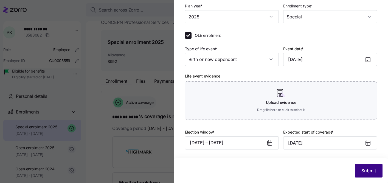
click at [367, 176] on button "Submit" at bounding box center [369, 171] width 28 height 14
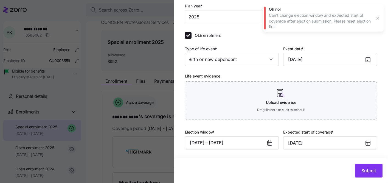
click at [380, 18] on icon "button" at bounding box center [378, 18] width 4 height 4
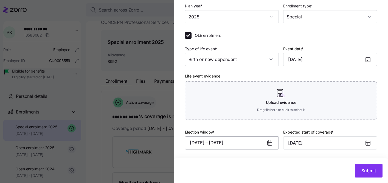
click at [250, 144] on button "08/11/2025 – 08/24/2025" at bounding box center [232, 142] width 94 height 13
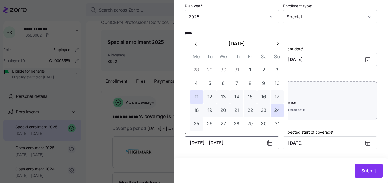
click at [198, 124] on button "25" at bounding box center [196, 123] width 13 height 13
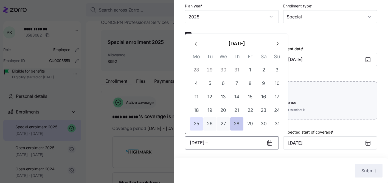
click at [243, 123] on button "28" at bounding box center [236, 123] width 13 height 13
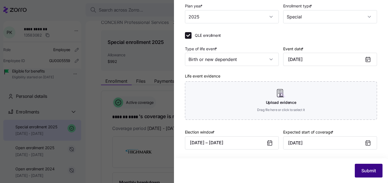
click at [362, 169] on span "Submit" at bounding box center [369, 170] width 15 height 7
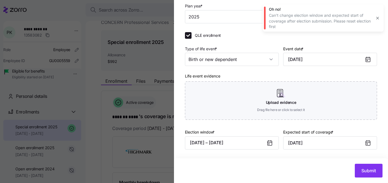
click at [379, 20] on button "button" at bounding box center [378, 18] width 8 height 8
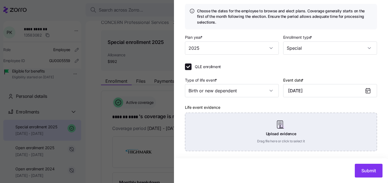
scroll to position [0, 0]
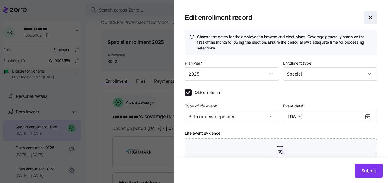
click at [369, 18] on icon "button" at bounding box center [370, 17] width 3 height 3
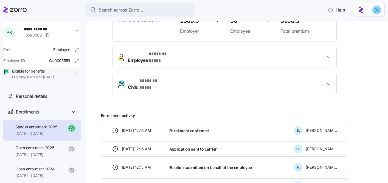
scroll to position [146, 0]
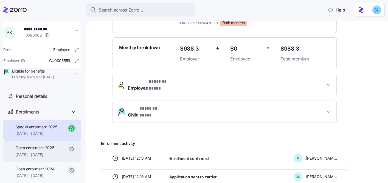
click at [50, 157] on span "01/01/2025 - 01/31/2025" at bounding box center [34, 154] width 39 height 5
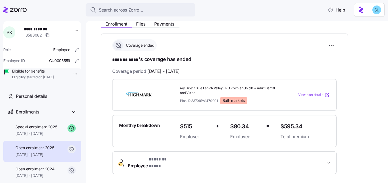
scroll to position [187, 0]
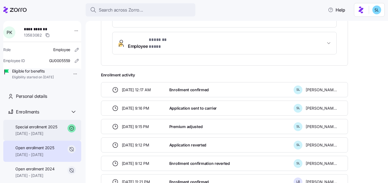
click at [44, 130] on span "Special enrollment 2025" at bounding box center [36, 126] width 42 height 5
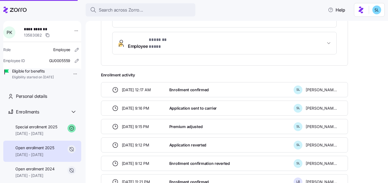
scroll to position [187, 0]
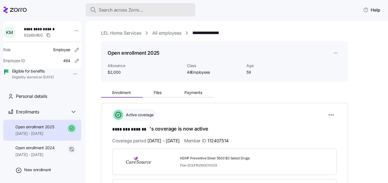
scroll to position [296, 0]
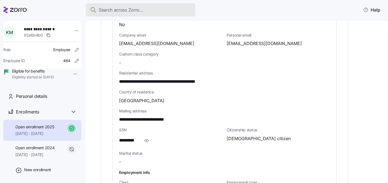
click at [157, 7] on div "Search across Zorro..." at bounding box center [140, 10] width 101 height 7
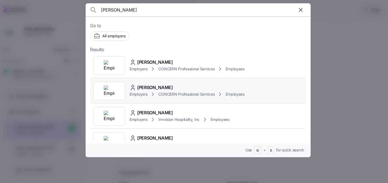
type input "[PERSON_NAME]"
click at [171, 86] on div "[PERSON_NAME]" at bounding box center [187, 87] width 115 height 7
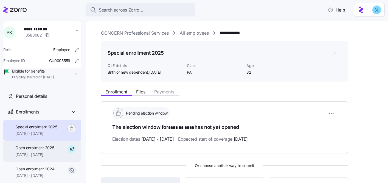
click at [44, 162] on div "Open enrollment 2025 [DATE] - [DATE]" at bounding box center [42, 151] width 78 height 21
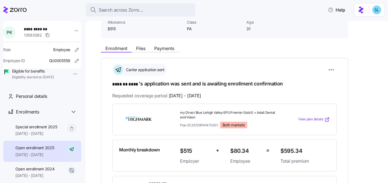
scroll to position [48, 0]
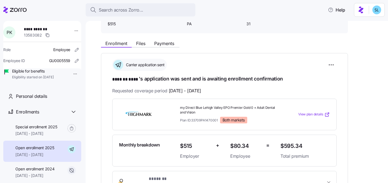
click at [203, 119] on span "Plan ID: 33709PA1470001" at bounding box center [199, 120] width 38 height 5
click at [201, 121] on span "Plan ID: 33709PA1470001" at bounding box center [199, 120] width 38 height 5
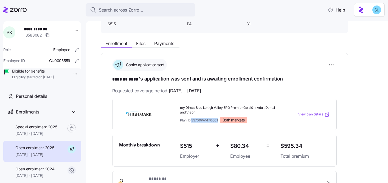
click at [201, 121] on span "Plan ID: 33709PA1470001" at bounding box center [199, 120] width 38 height 5
click at [203, 120] on span "Plan ID: 33709PA1470001" at bounding box center [199, 120] width 38 height 5
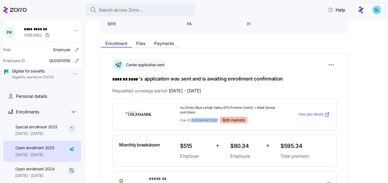
copy span "33709PA1470001"
click at [263, 112] on span "my Direct Blue Lehigh Valley EPO Premier Gold 0 + Adult Dental and Vision" at bounding box center [228, 109] width 96 height 9
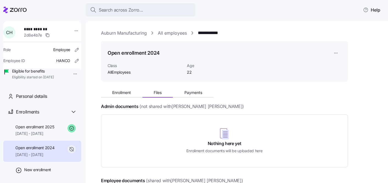
scroll to position [26, 0]
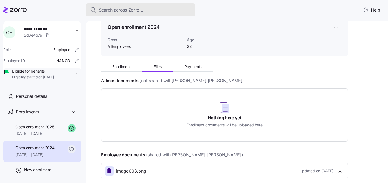
click at [161, 10] on div "Search across Zorro..." at bounding box center [140, 10] width 101 height 7
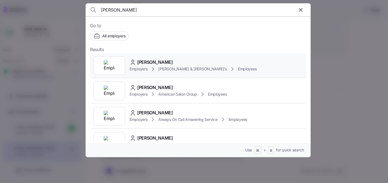
type input "[PERSON_NAME]"
click at [165, 61] on span "[PERSON_NAME]" at bounding box center [155, 62] width 36 height 7
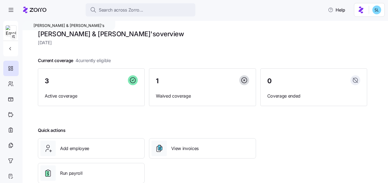
click at [17, 39] on div at bounding box center [10, 31] width 15 height 20
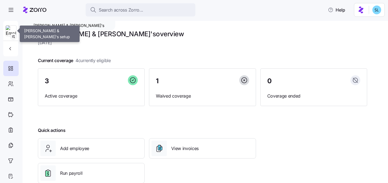
click at [10, 34] on img at bounding box center [11, 31] width 10 height 11
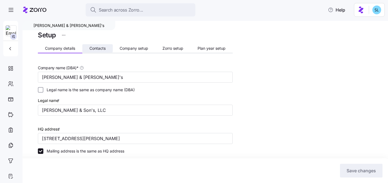
click at [104, 50] on span "Contacts" at bounding box center [98, 48] width 16 height 4
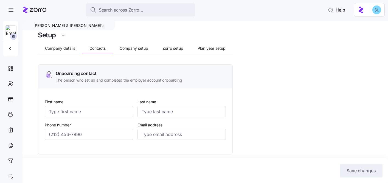
type input "[PERSON_NAME]"
type input "[EMAIL_ADDRESS][DOMAIN_NAME]"
type input "[PERSON_NAME]"
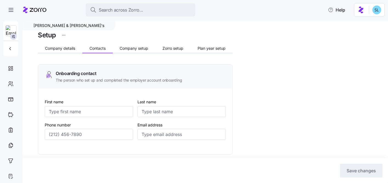
type input "[EMAIL_ADDRESS][DOMAIN_NAME]"
type input "[PERSON_NAME]"
type input "[EMAIL_ADDRESS][DOMAIN_NAME]"
type input "[PERSON_NAME]"
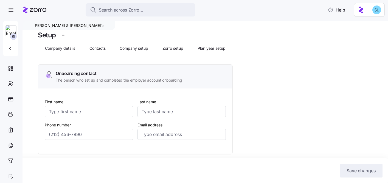
type input "[PERSON_NAME]"
type input "[EMAIL_ADDRESS][DOMAIN_NAME]"
type input "[PHONE_NUMBER]"
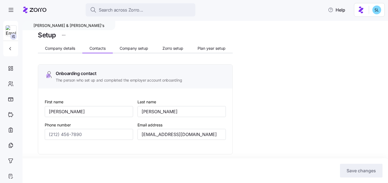
type input "[PHONE_NUMBER]"
click at [132, 48] on span "Company setup" at bounding box center [134, 48] width 29 height 4
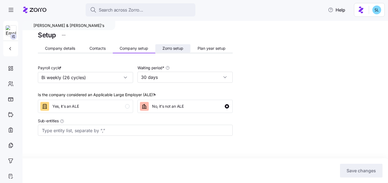
click at [175, 52] on button "Zorro setup" at bounding box center [172, 48] width 35 height 8
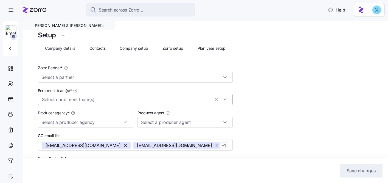
type input "AJG"
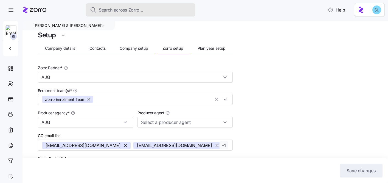
click at [135, 8] on span "Search across Zorro..." at bounding box center [121, 10] width 44 height 7
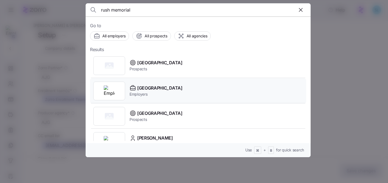
scroll to position [107, 0]
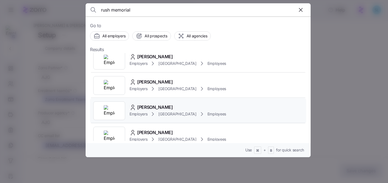
type input "rush memorial"
click at [159, 106] on div "[PERSON_NAME]" at bounding box center [178, 107] width 97 height 7
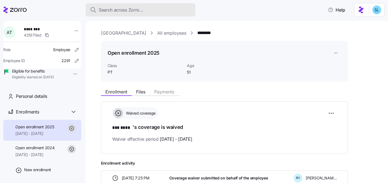
click at [137, 7] on span "Search across Zorro..." at bounding box center [121, 10] width 44 height 7
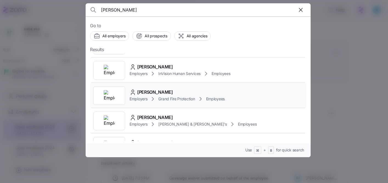
scroll to position [122, 0]
type input "[PERSON_NAME]"
click at [177, 117] on div "[PERSON_NAME]" at bounding box center [193, 117] width 127 height 7
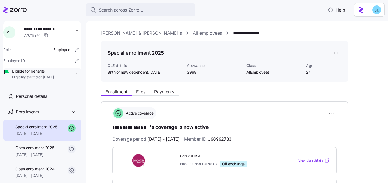
click at [48, 28] on span "**********" at bounding box center [42, 28] width 36 height 5
copy span "**********"
click at [232, 138] on span "U98992733" at bounding box center [220, 139] width 24 height 7
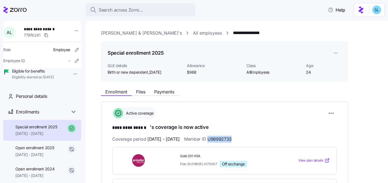
click at [232, 138] on span "U98992733" at bounding box center [220, 139] width 24 height 7
copy span "U98992733"
click at [160, 72] on span "[DATE]" at bounding box center [155, 71] width 12 height 5
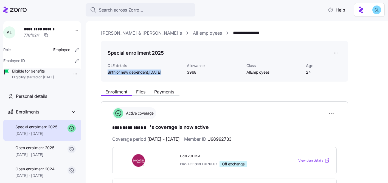
click at [159, 72] on span "[DATE]" at bounding box center [155, 71] width 12 height 5
drag, startPoint x: 166, startPoint y: 73, endPoint x: 150, endPoint y: 73, distance: 15.7
click at [150, 73] on div "Birth or new dependent , [DATE]" at bounding box center [145, 71] width 75 height 5
copy span "[DATE]"
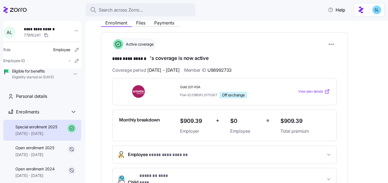
scroll to position [104, 0]
